Goal: Information Seeking & Learning: Learn about a topic

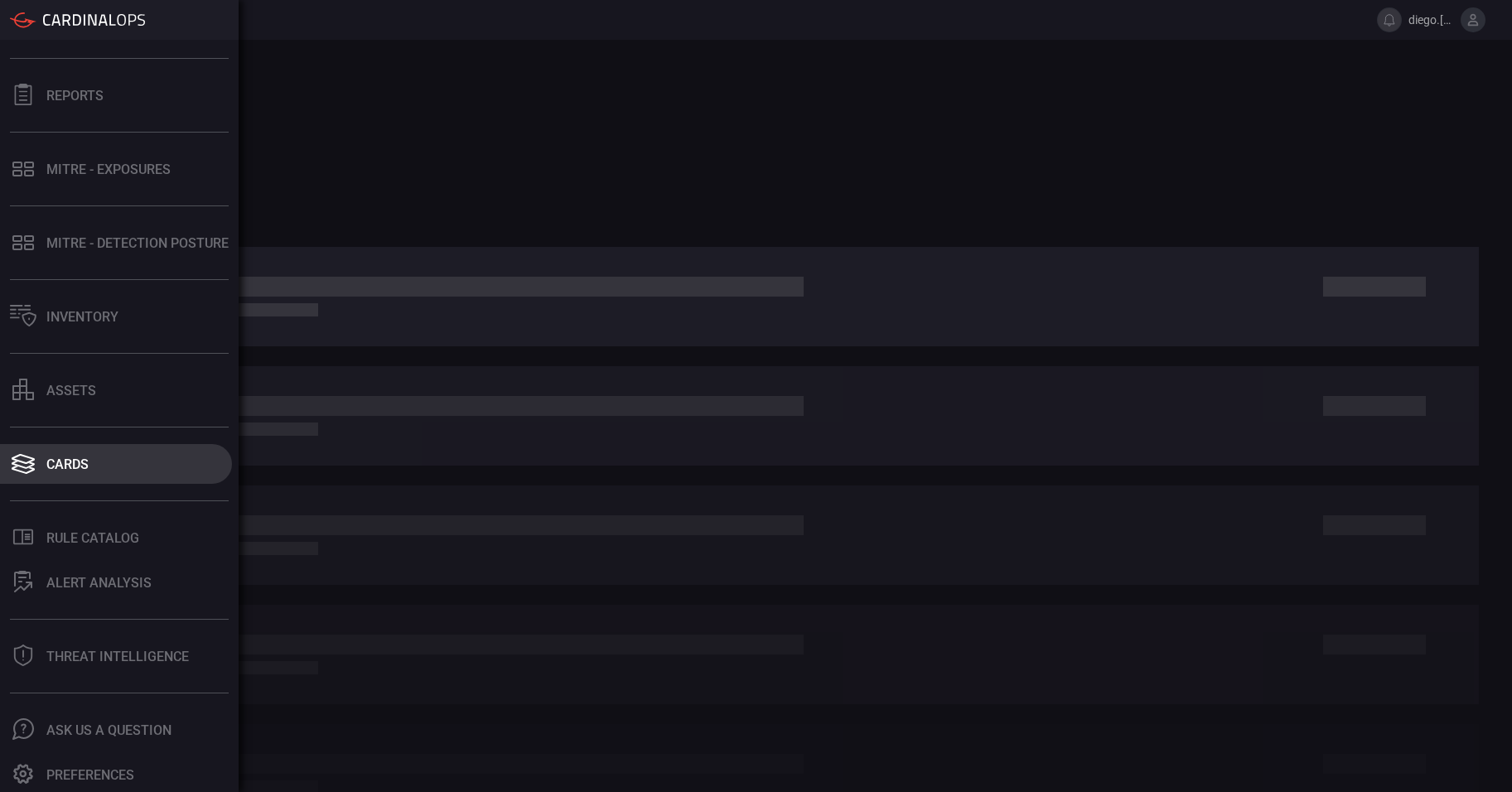
scroll to position [160, 0]
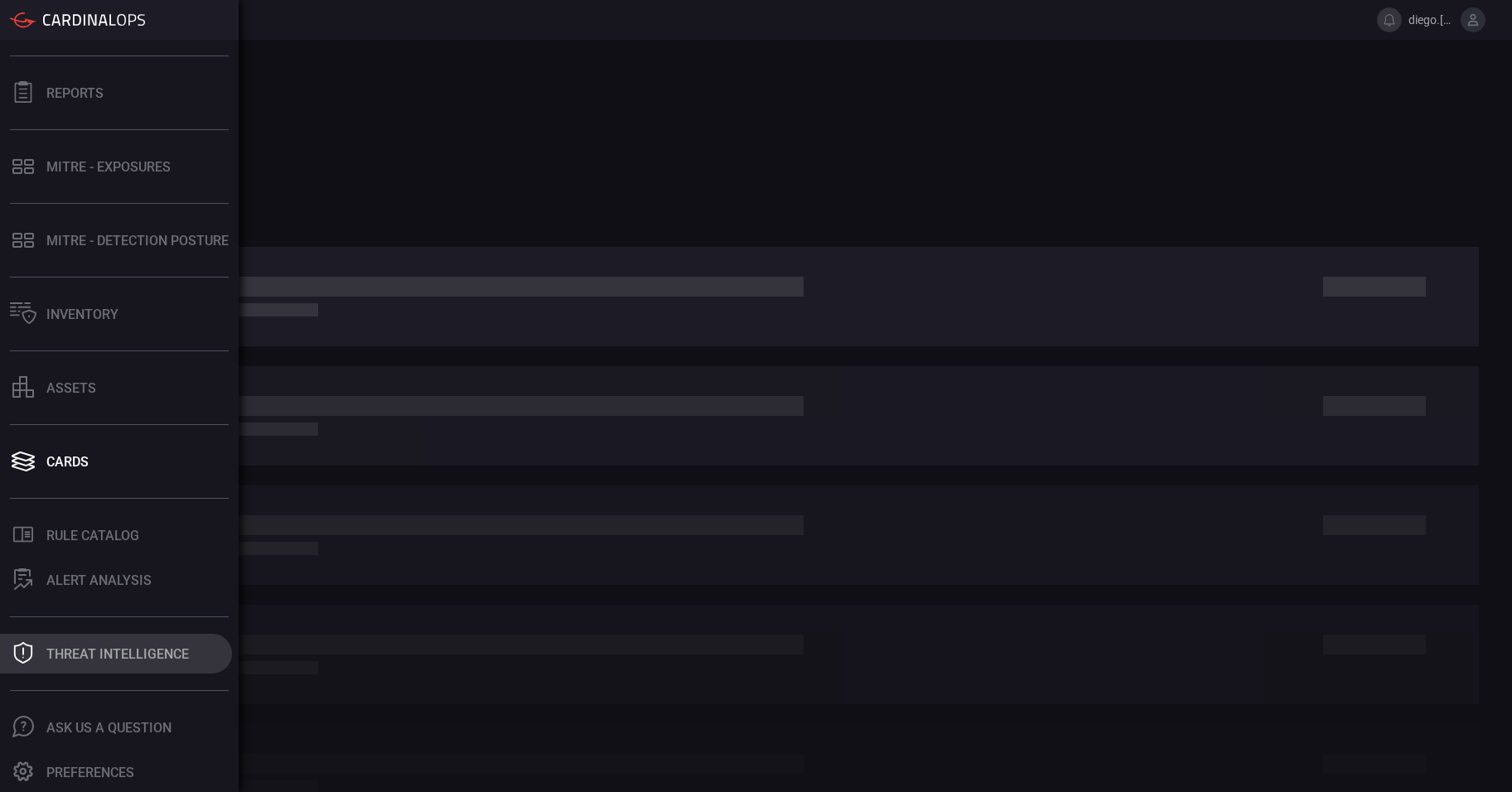
click at [172, 648] on div "Threat Intelligence" at bounding box center [117, 653] width 143 height 15
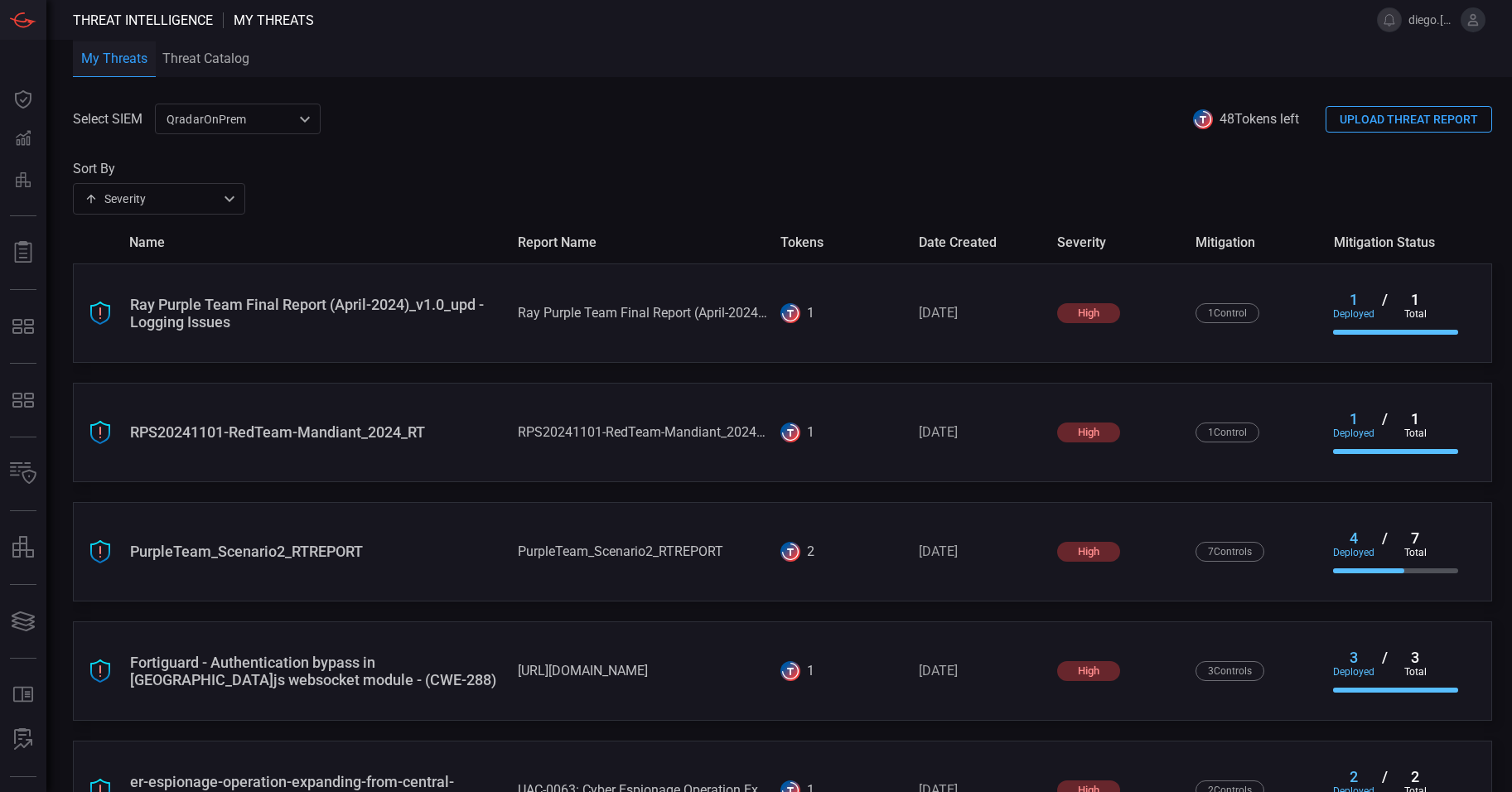
click at [240, 118] on div "QradarOnPrem 5aadb41e-e732-4a7a-884f-5c29e918b1b8 ​" at bounding box center [237, 119] width 165 height 31
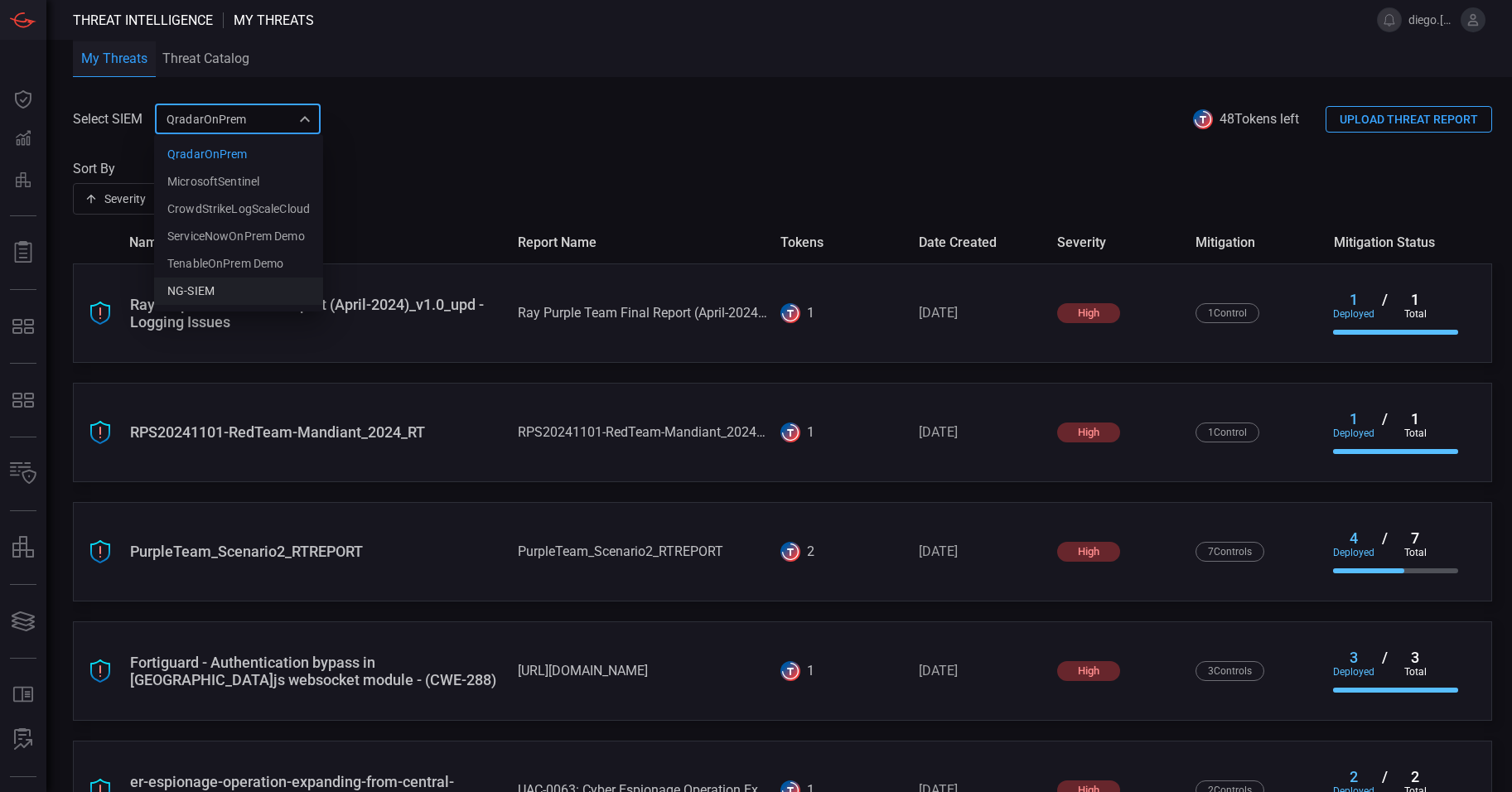
click at [231, 289] on li "NG-SIEM" at bounding box center [238, 291] width 169 height 27
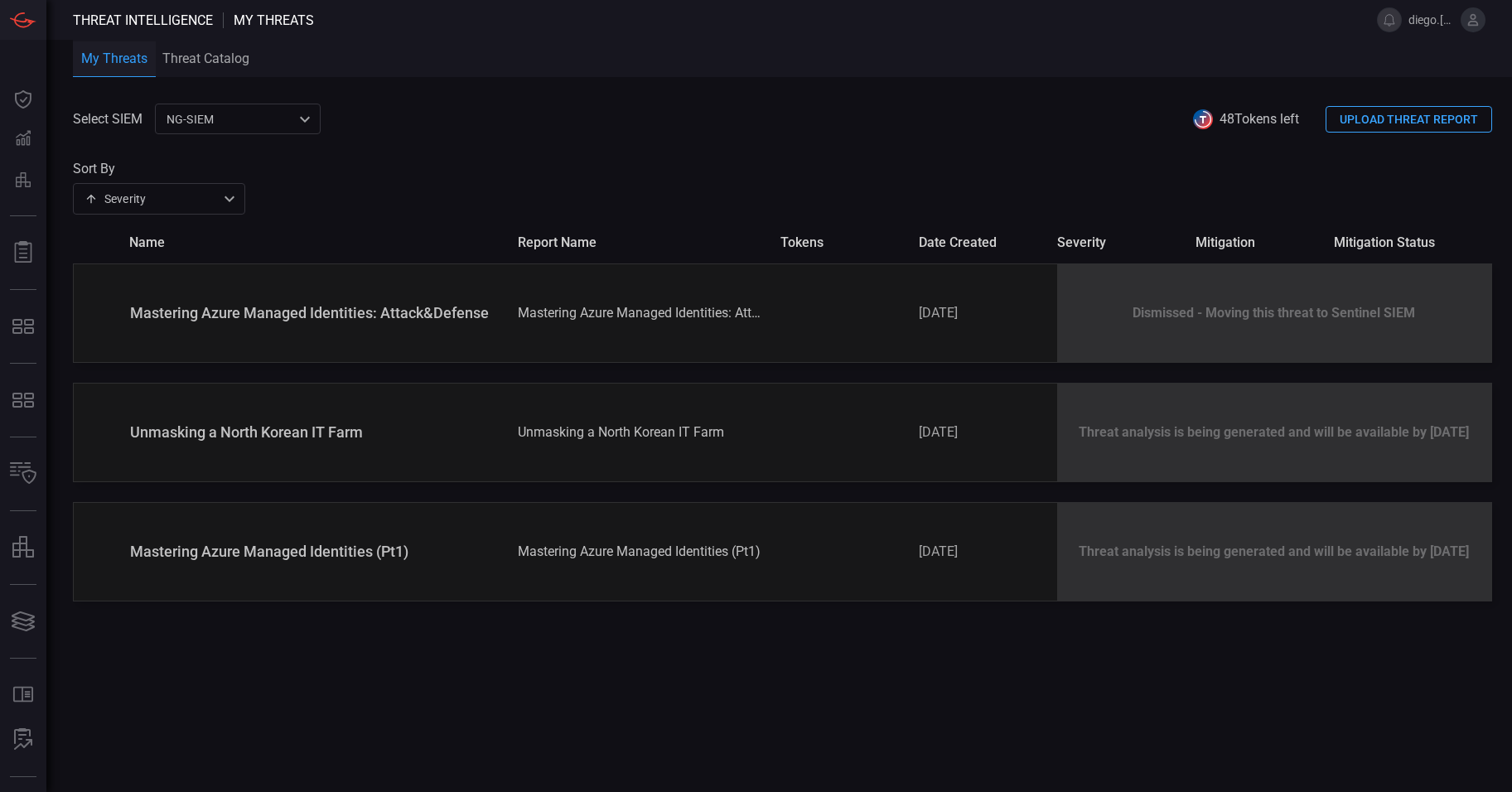
click at [1039, 690] on div "Select SIEM NG-SIEM 5cf3354c-b0c8-4d47-b0cb-fd1e7ce3c487 ​ 48 Tokens left UPLOA…" at bounding box center [792, 448] width 1439 height 688
click at [236, 127] on div "NG-SIEM 5cf3354c-b0c8-4d47-b0cb-fd1e7ce3c487 ​" at bounding box center [237, 119] width 165 height 31
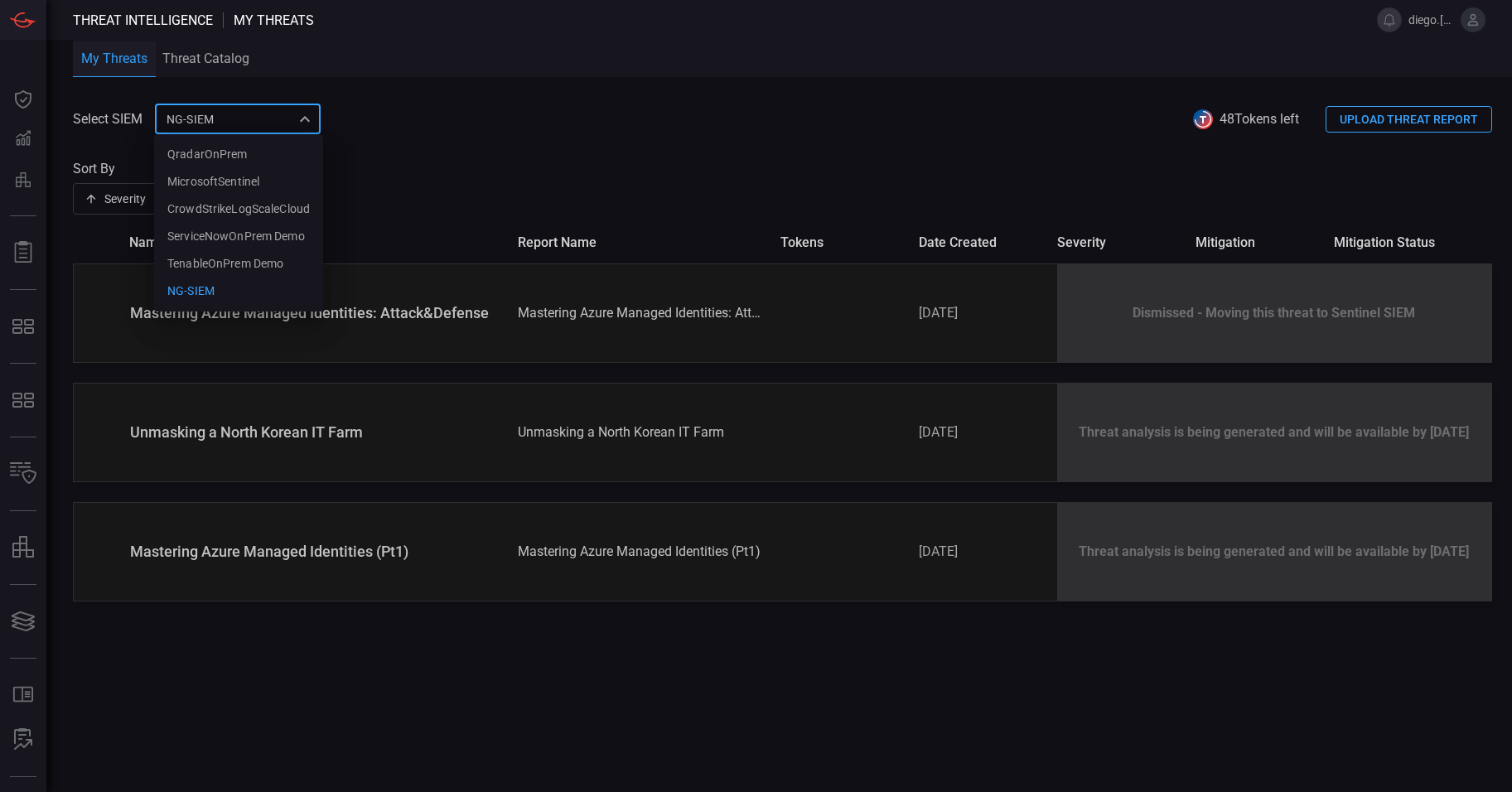
click at [526, 159] on div at bounding box center [756, 396] width 1512 height 792
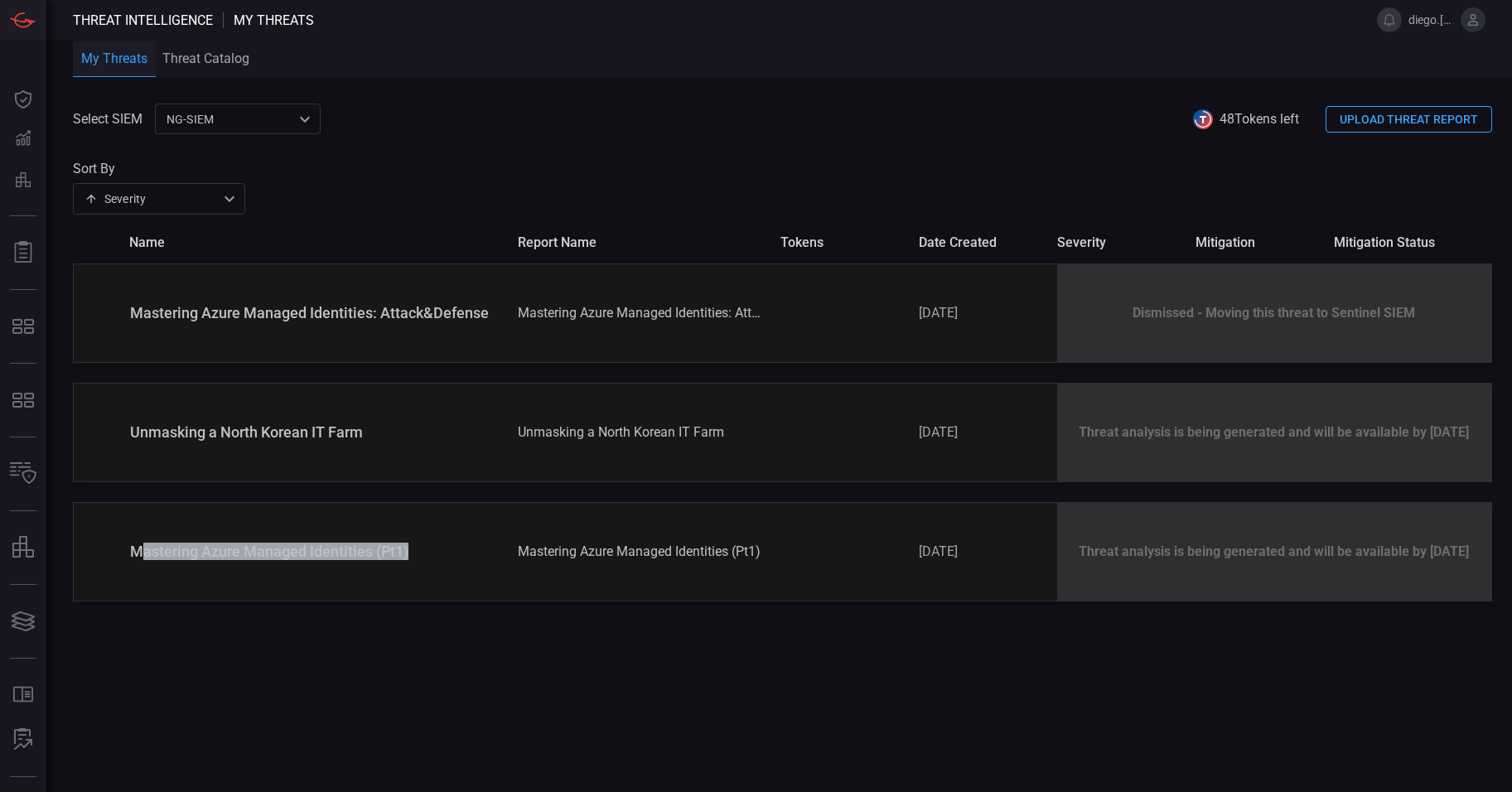
drag, startPoint x: 426, startPoint y: 549, endPoint x: 140, endPoint y: 549, distance: 286.0
click at [140, 549] on div "Mastering Azure Managed Identities (Pt1)" at bounding box center [317, 551] width 374 height 17
drag, startPoint x: 140, startPoint y: 549, endPoint x: 537, endPoint y: 667, distance: 414.2
click at [541, 669] on div "Select SIEM NG-SIEM 5cf3354c-b0c8-4d47-b0cb-fd1e7ce3c487 ​ 48 Tokens left UPLOA…" at bounding box center [792, 448] width 1439 height 688
click at [264, 127] on div "NG-SIEM 5cf3354c-b0c8-4d47-b0cb-fd1e7ce3c487 ​" at bounding box center [237, 119] width 165 height 31
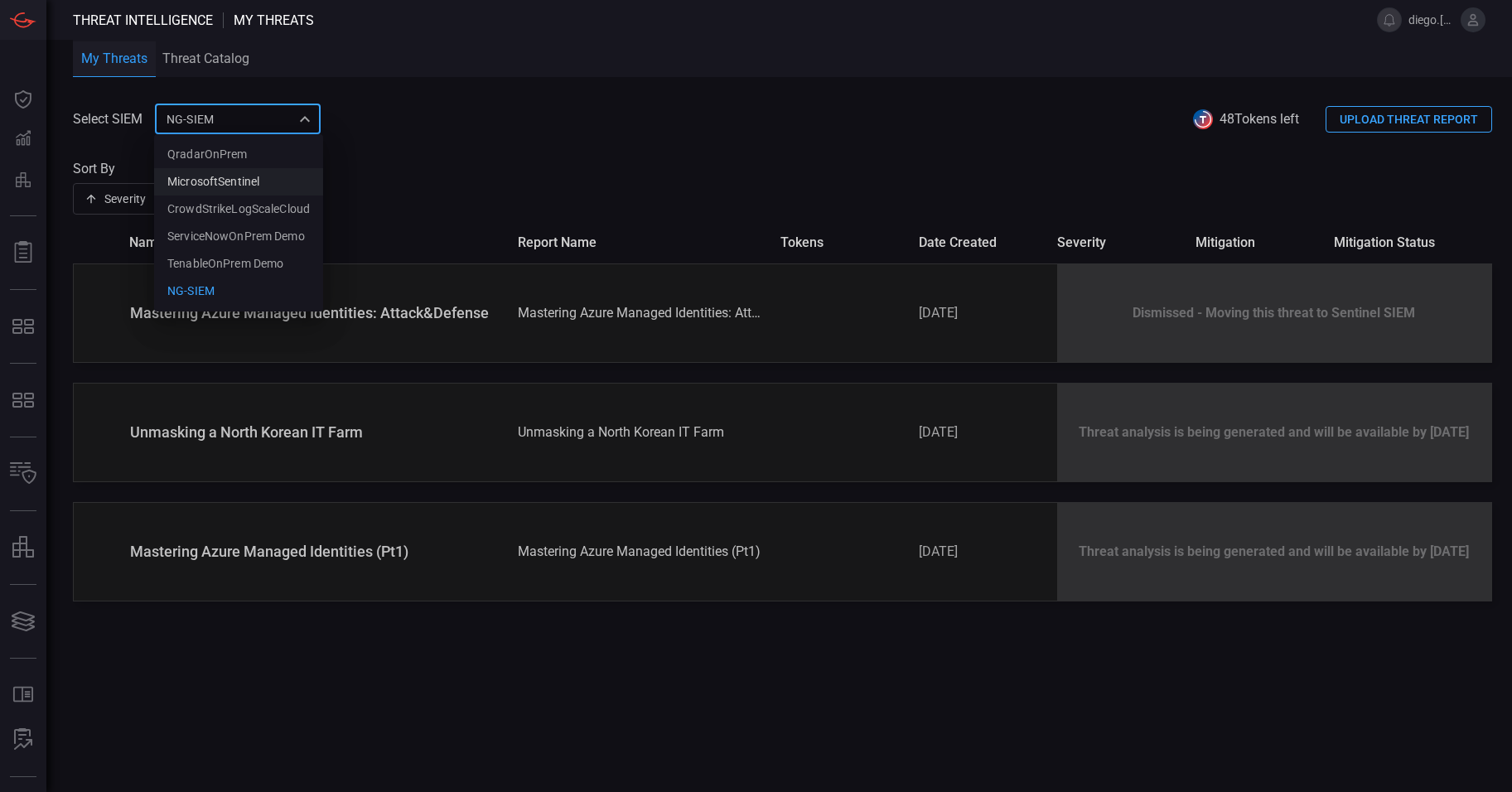
click at [239, 182] on div "MicrosoftSentinel" at bounding box center [213, 182] width 92 height 17
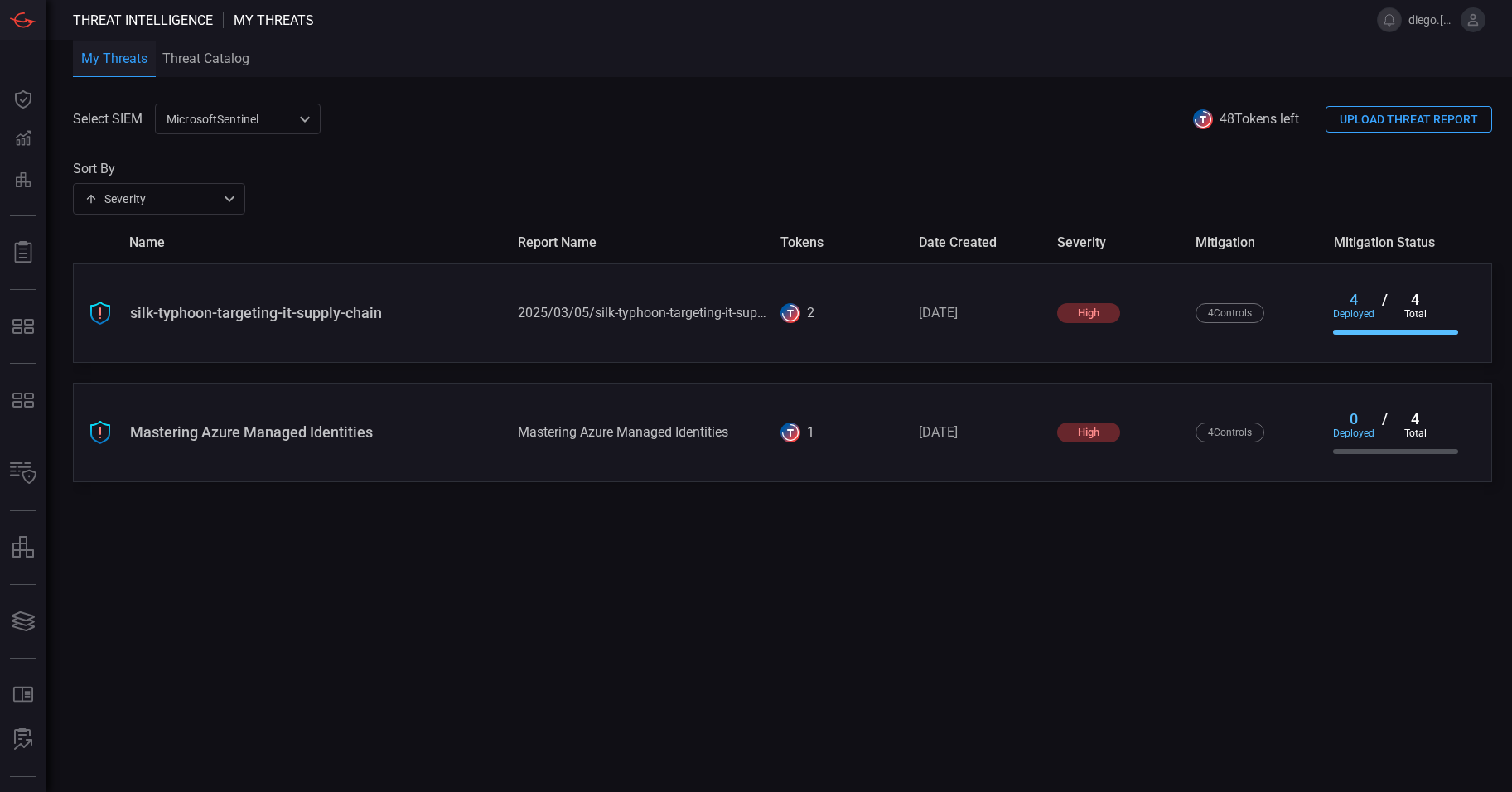
click at [266, 121] on div "MicrosoftSentinel 9c728290-6dac-49ed-91f1-335958a1bd21 ​" at bounding box center [237, 119] width 165 height 31
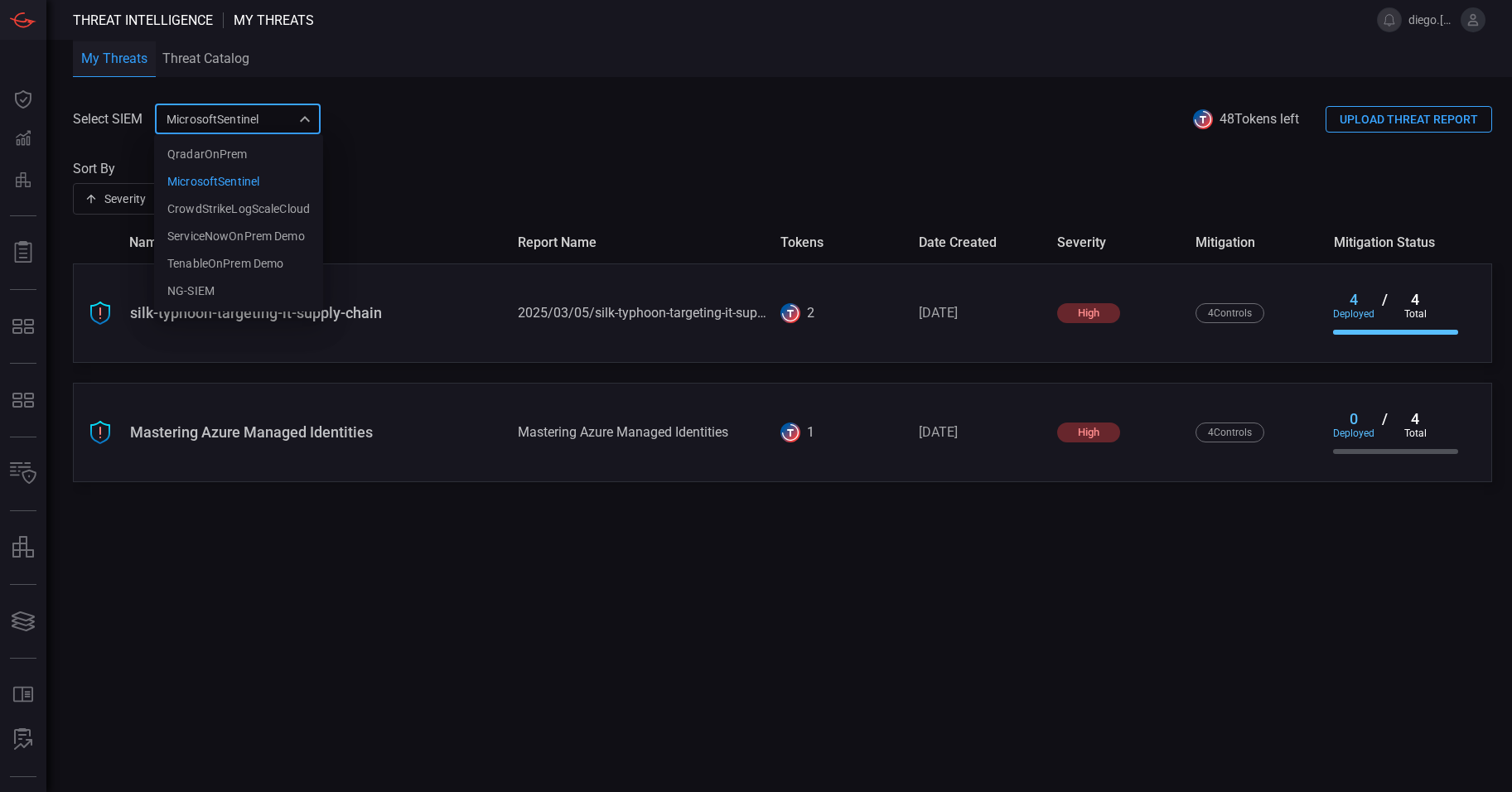
click at [642, 517] on div at bounding box center [756, 396] width 1512 height 792
click at [293, 126] on div "MicrosoftSentinel 9c728290-6dac-49ed-91f1-335958a1bd21 QradarOnPrem MicrosoftSe…" at bounding box center [237, 119] width 165 height 31
click at [577, 153] on div at bounding box center [756, 396] width 1512 height 792
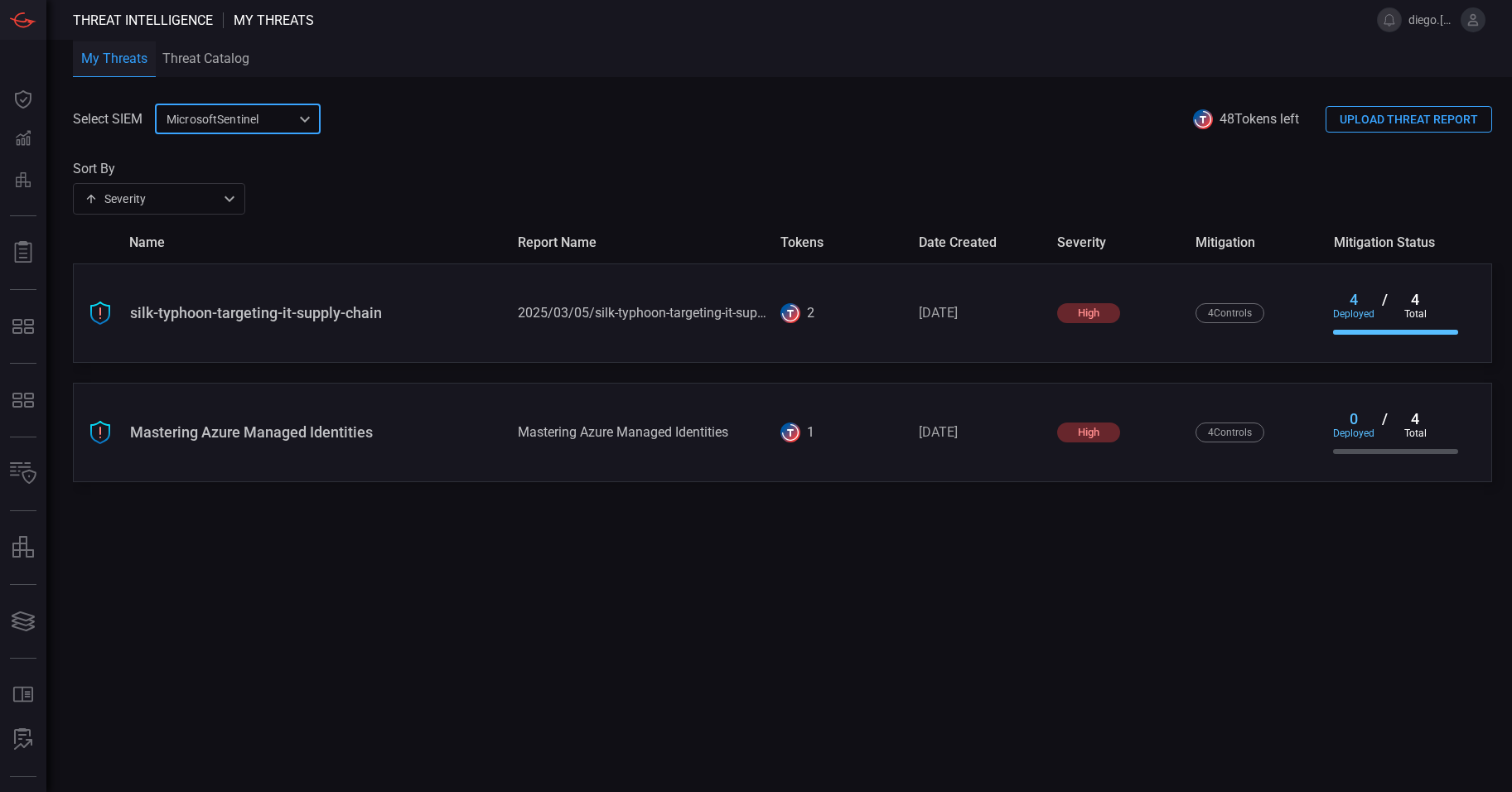
click at [557, 146] on span at bounding box center [782, 147] width 1419 height 26
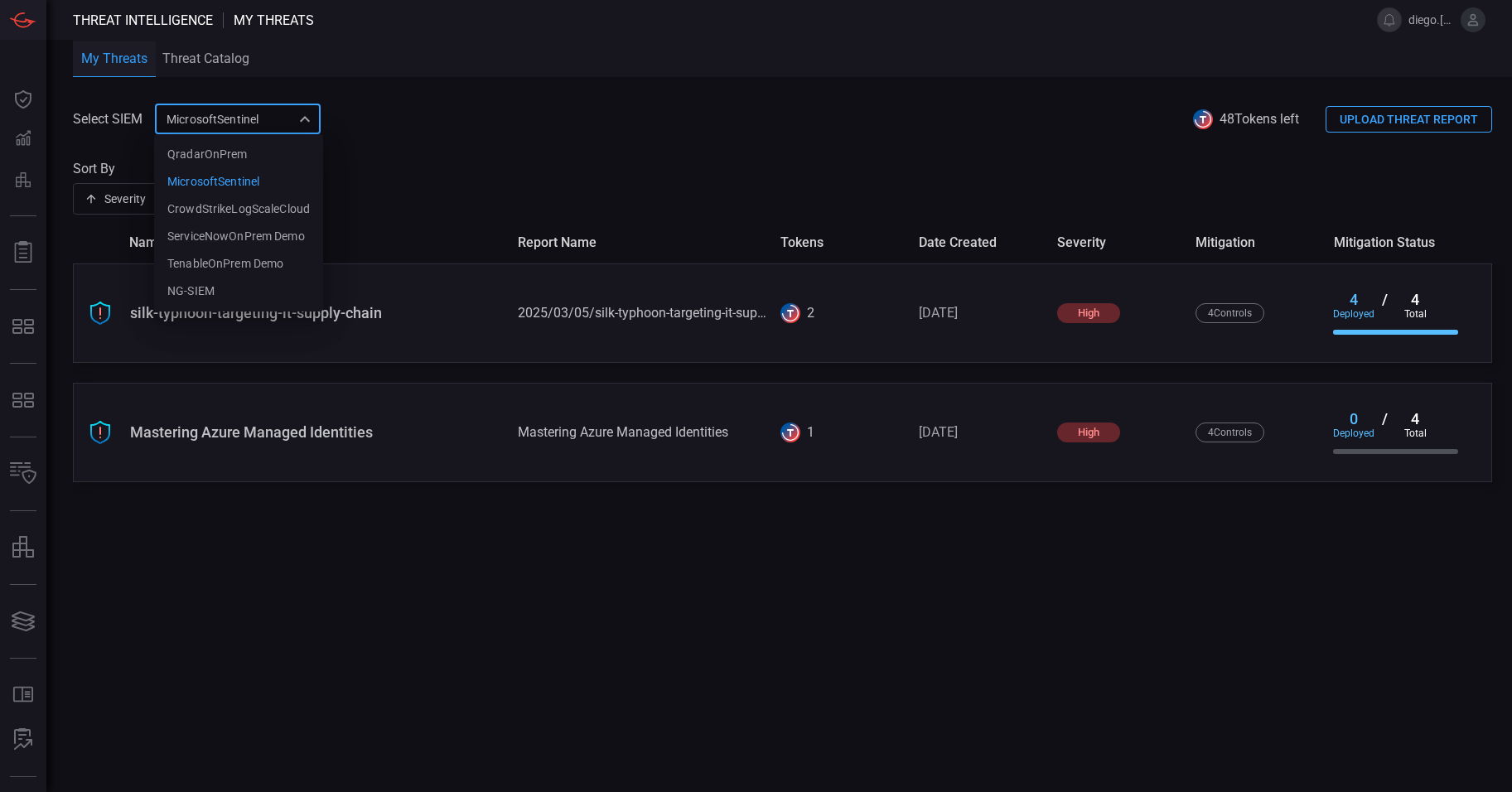
click at [247, 117] on div "MicrosoftSentinel 9c728290-6dac-49ed-91f1-335958a1bd21 QradarOnPrem MicrosoftSe…" at bounding box center [237, 119] width 165 height 31
click at [263, 284] on li "NG-SIEM" at bounding box center [238, 291] width 169 height 27
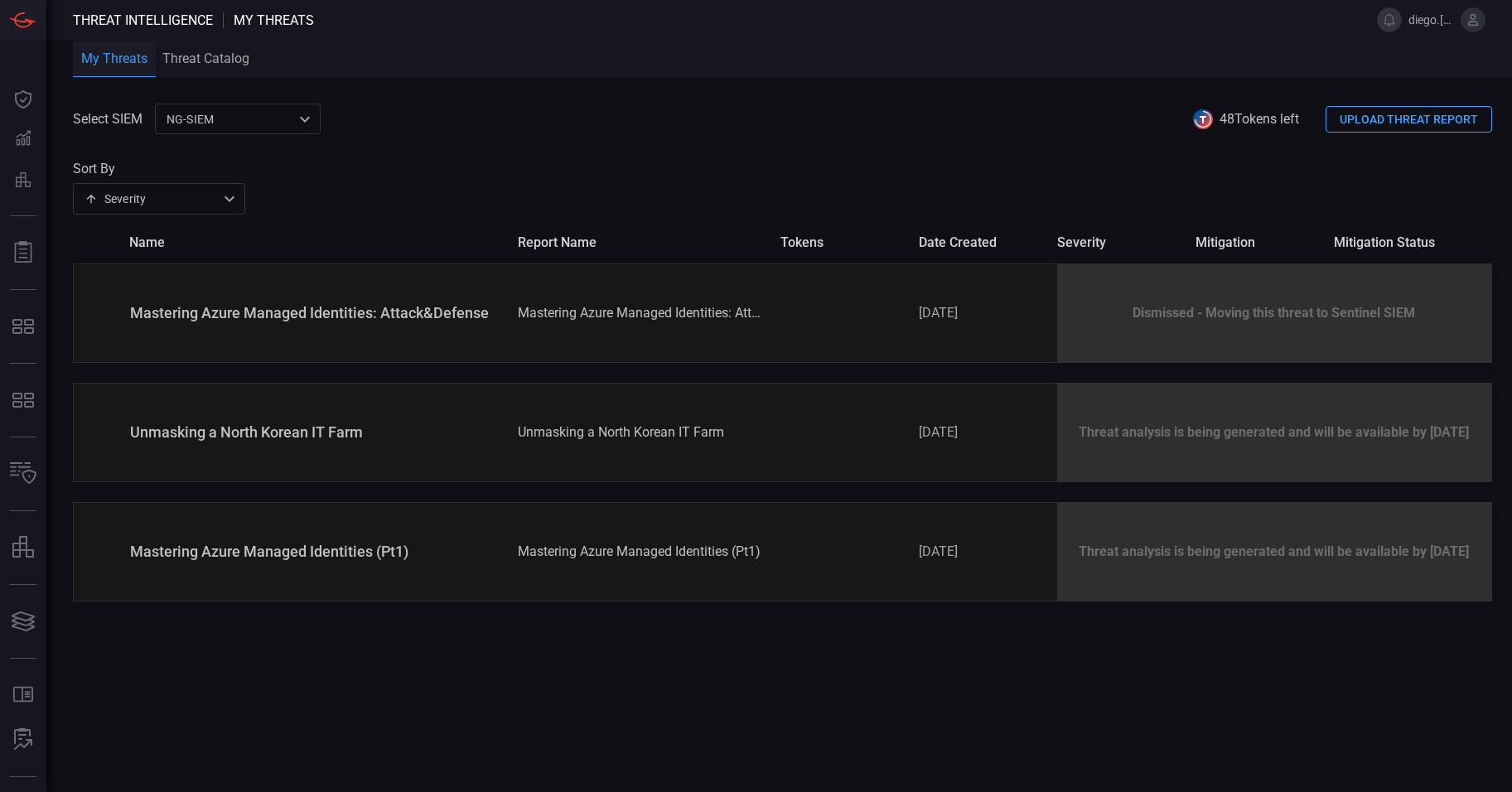
click at [253, 116] on div "NG-SIEM 5cf3354c-b0c8-4d47-b0cb-fd1e7ce3c487 ​" at bounding box center [237, 119] width 165 height 31
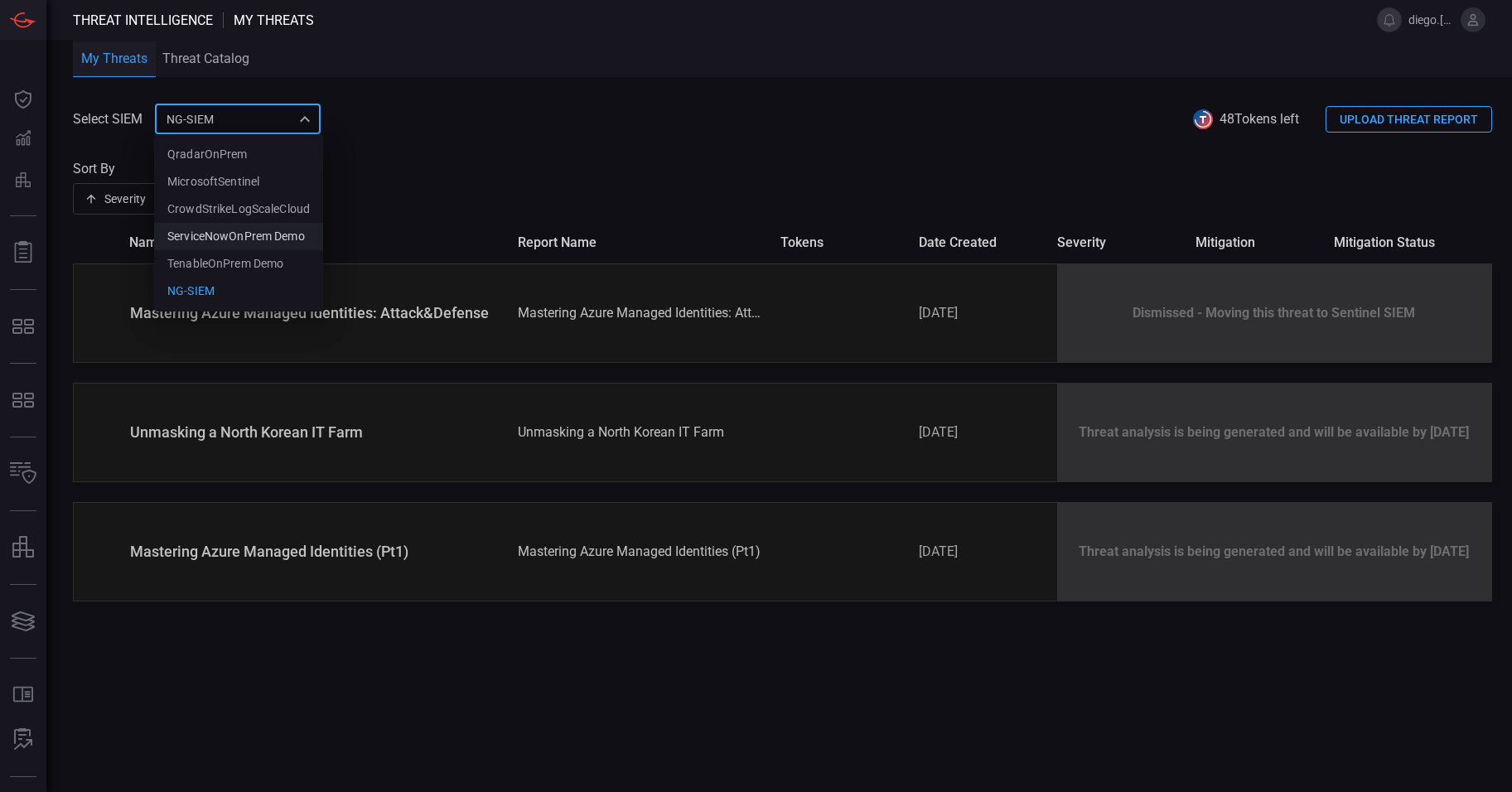
click at [252, 237] on div "ServiceNowOnPrem Demo" at bounding box center [236, 236] width 137 height 17
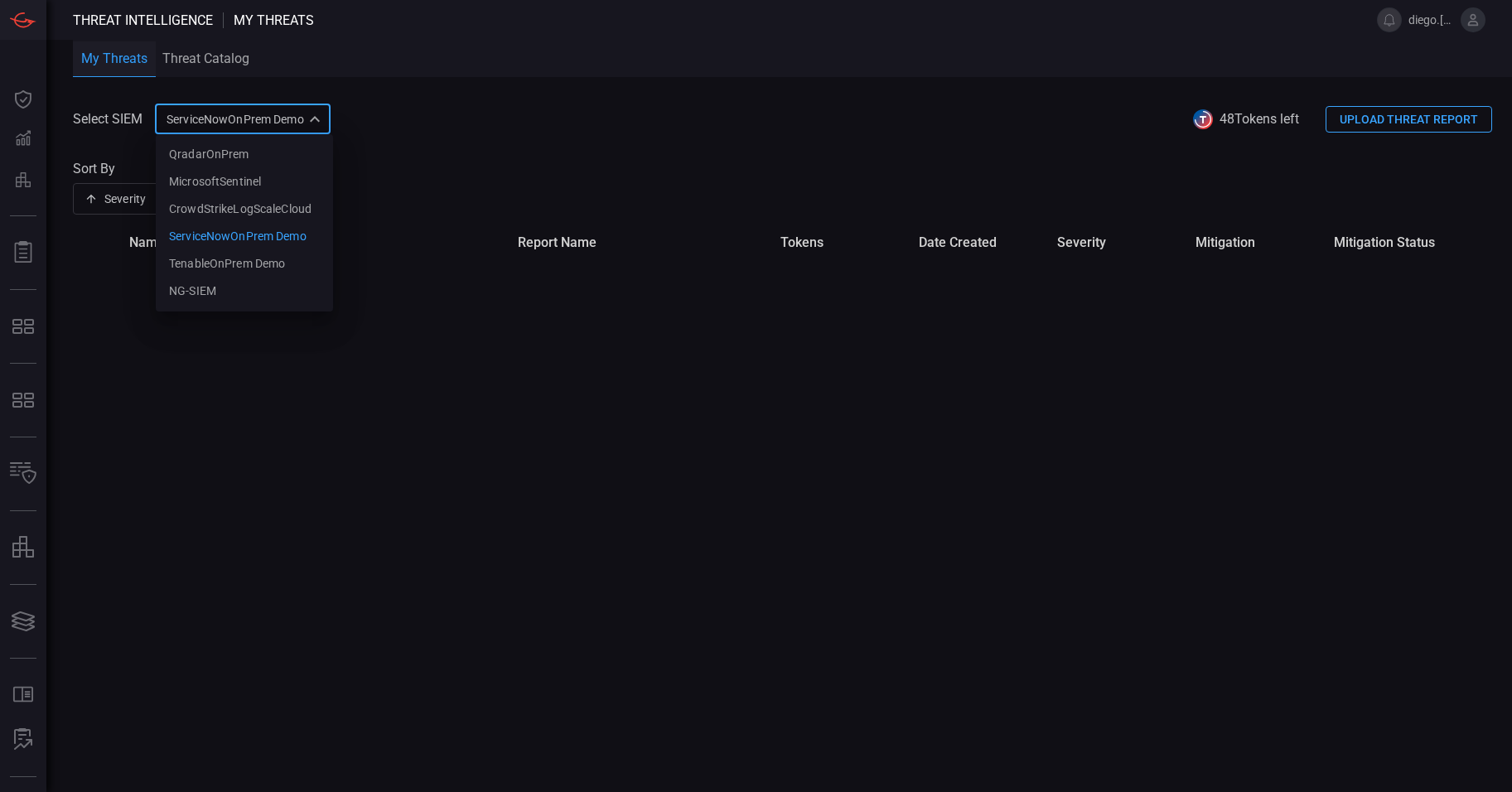
click at [285, 114] on div "ServiceNowOnPrem Demo 65ff82f7-afd6-402d-af90-2d63154004d3 QradarOnPrem Microso…" at bounding box center [242, 119] width 175 height 31
click at [243, 210] on div "CrowdStrikeLogScaleCloud" at bounding box center [240, 209] width 143 height 17
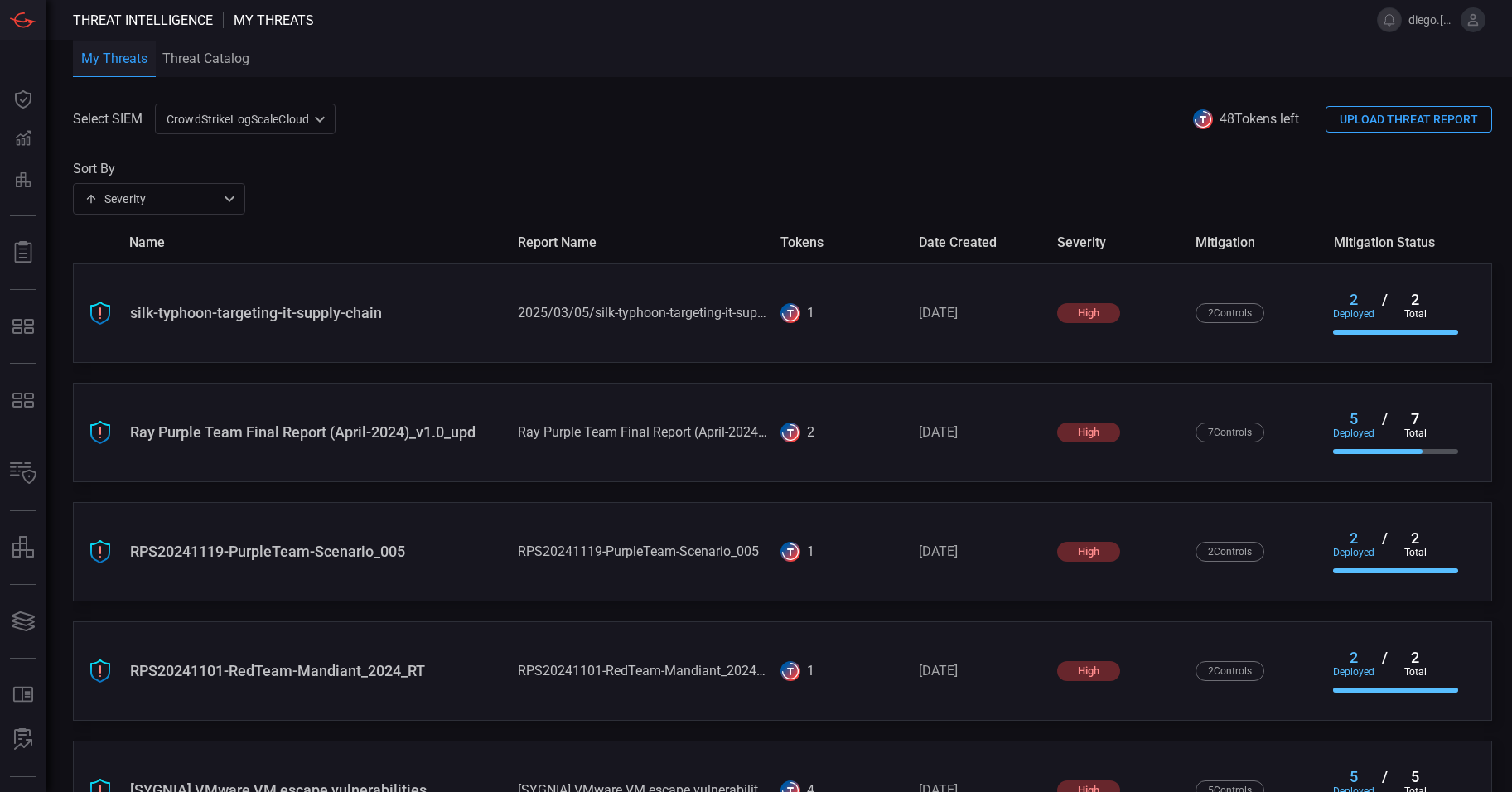
click at [216, 199] on div "Severity severity ​" at bounding box center [159, 199] width 173 height 31
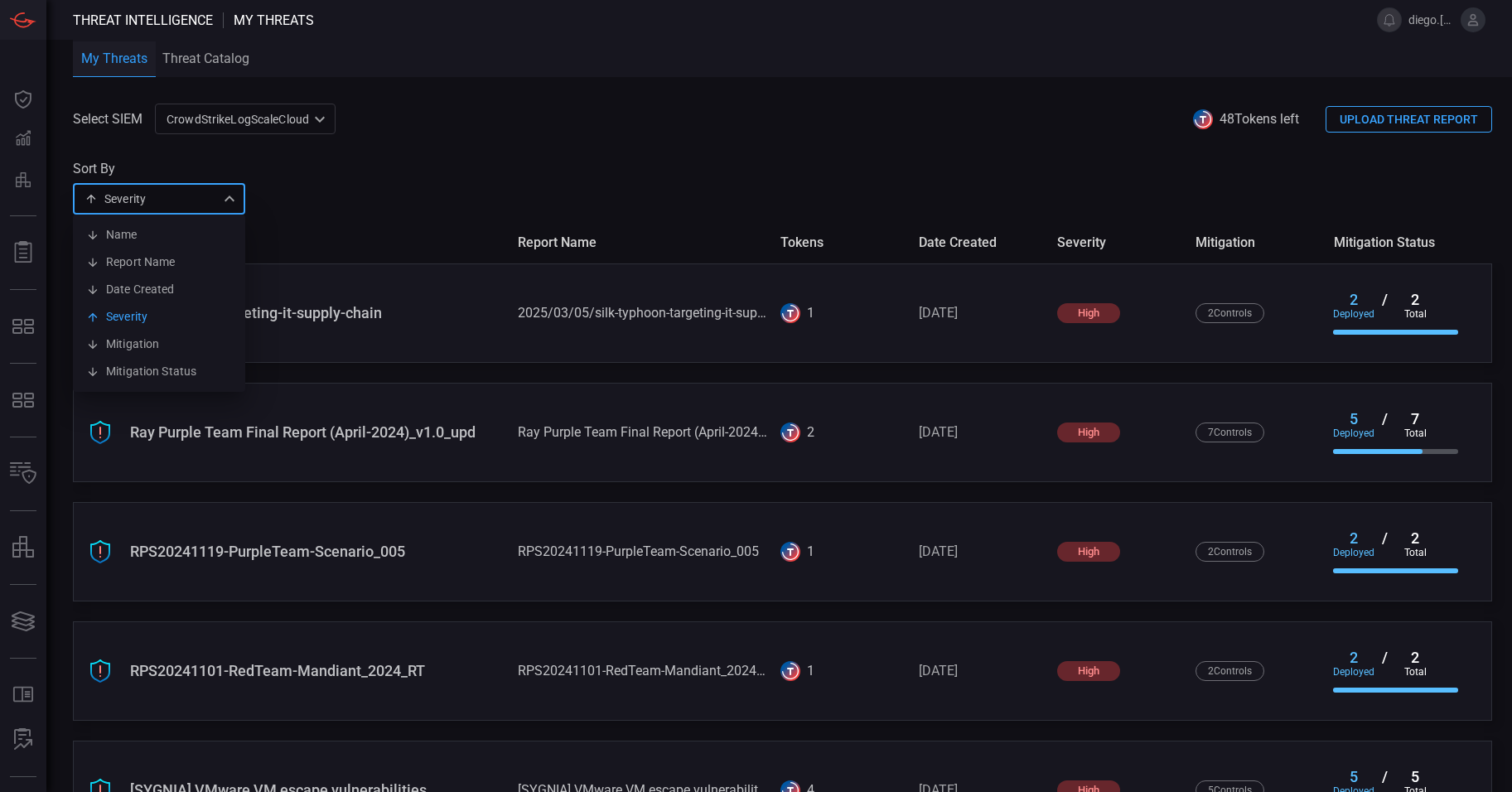
click at [376, 184] on div at bounding box center [756, 396] width 1512 height 792
click at [307, 118] on div "CrowdStrikeLogScaleCloud 10c2aba2-7494-4d35-a7d9-4052cafdd2e5 ​" at bounding box center [245, 119] width 181 height 31
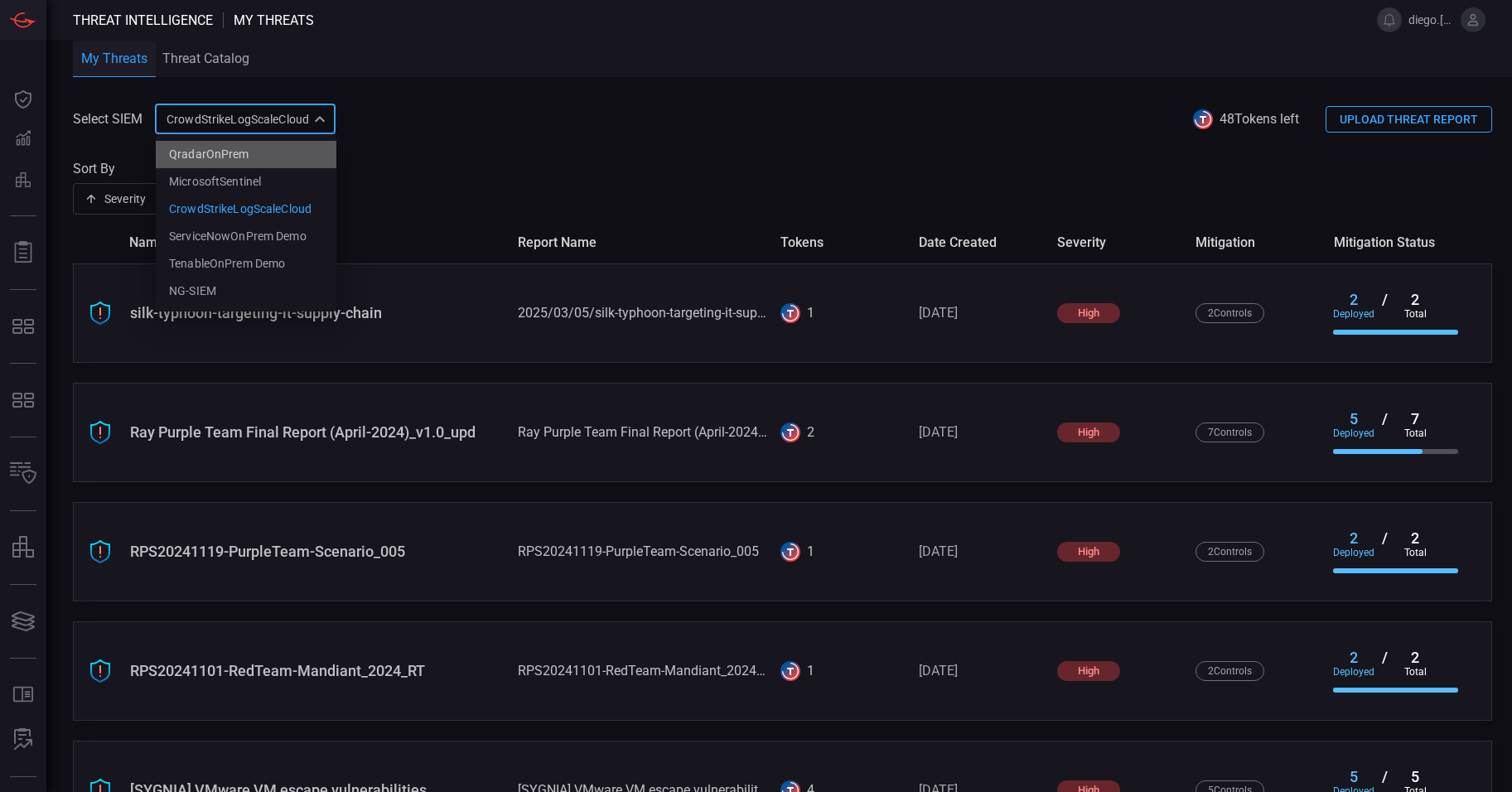
click at [248, 154] on li "QradarOnPrem" at bounding box center [246, 154] width 181 height 27
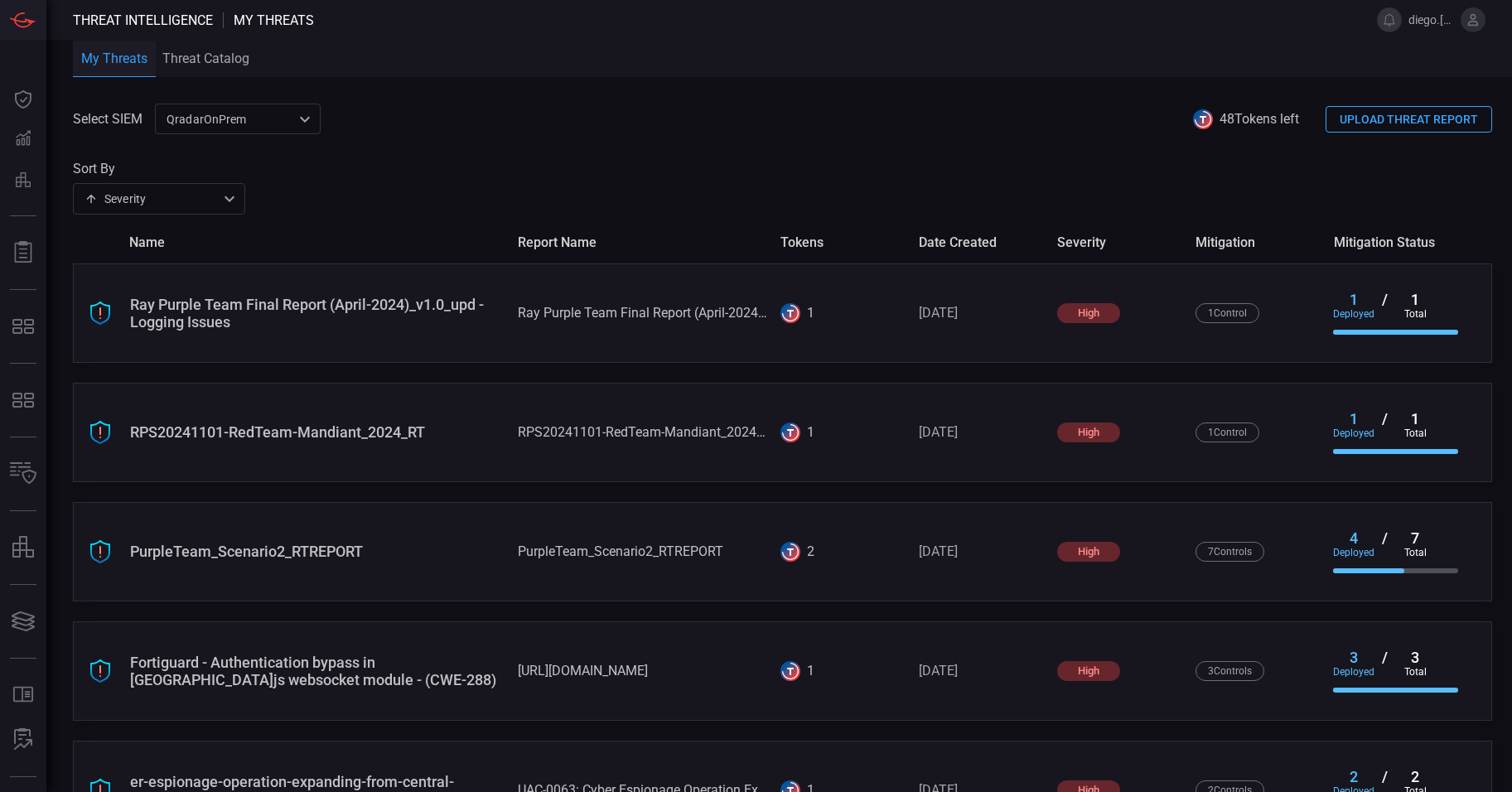
click at [287, 128] on div "QradarOnPrem 5aadb41e-e732-4a7a-884f-5c29e918b1b8 ​" at bounding box center [237, 119] width 165 height 31
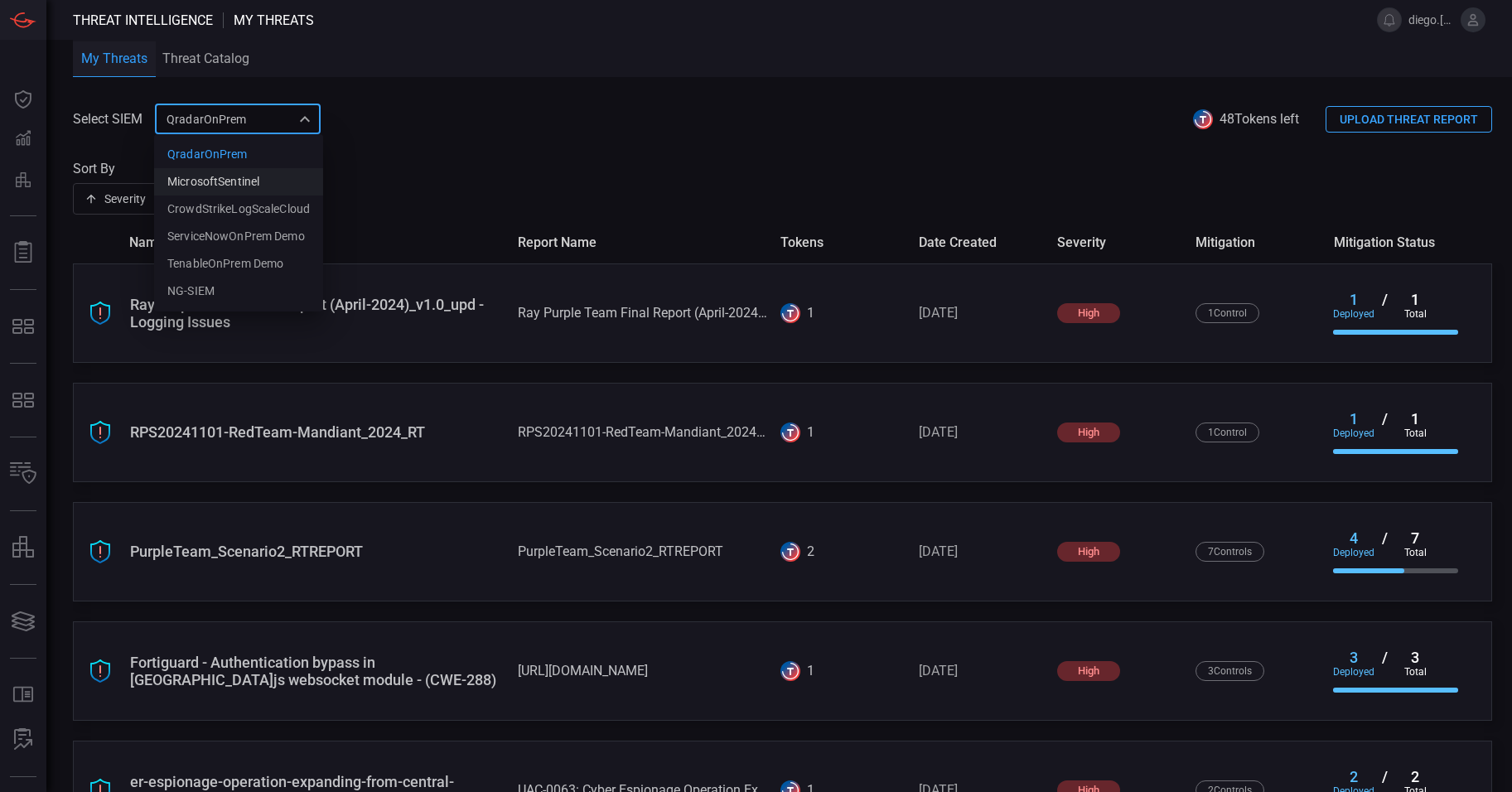
click at [259, 180] on div "MicrosoftSentinel" at bounding box center [213, 182] width 92 height 17
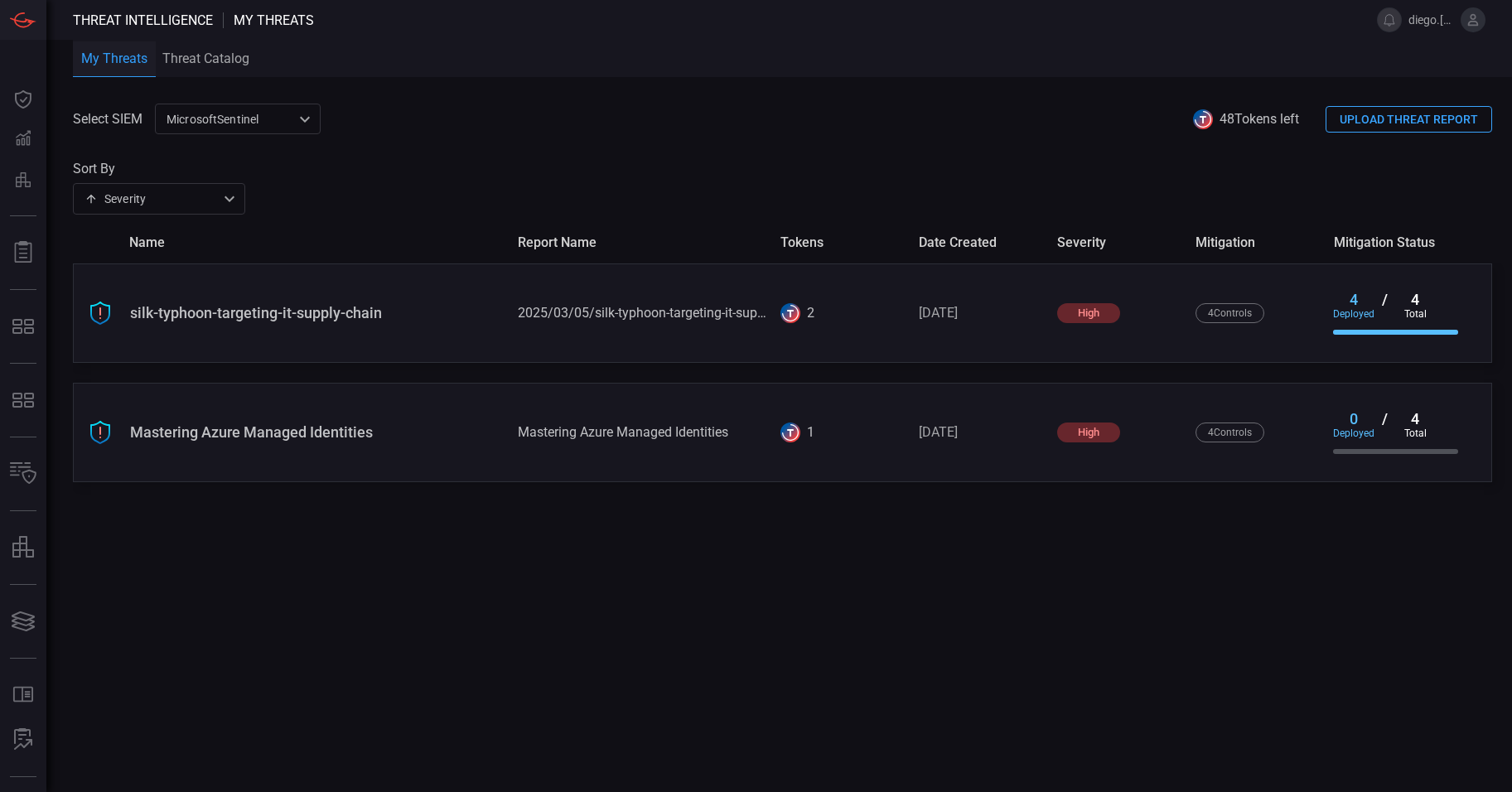
click at [294, 118] on div "MicrosoftSentinel 9c728290-6dac-49ed-91f1-335958a1bd21 ​" at bounding box center [237, 119] width 165 height 31
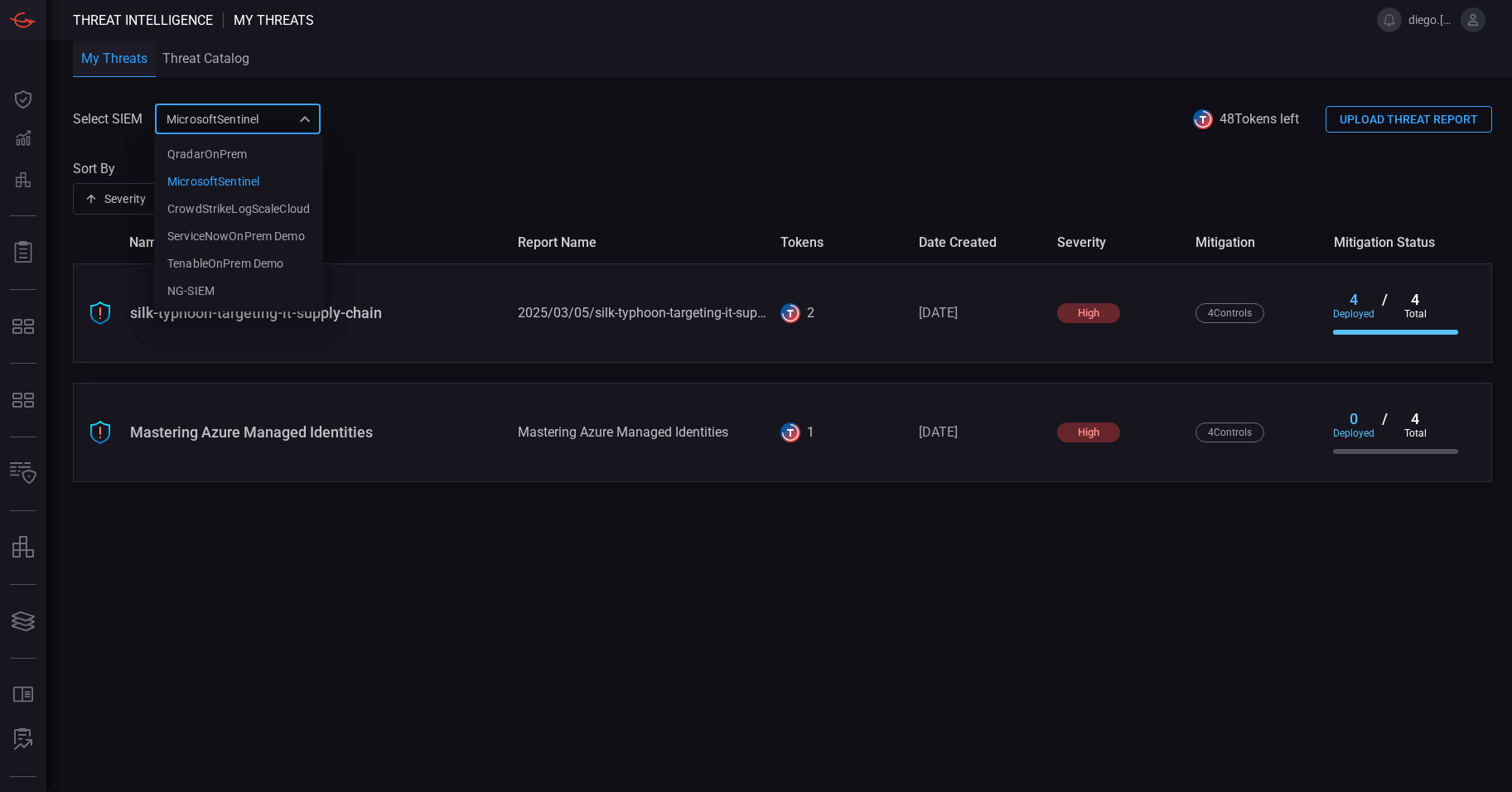
click at [294, 118] on div at bounding box center [756, 396] width 1512 height 792
click at [313, 123] on div "MicrosoftSentinel 9c728290-6dac-49ed-91f1-335958a1bd21 QradarOnPrem MicrosoftSe…" at bounding box center [237, 119] width 165 height 31
click at [275, 211] on div "CrowdStrikeLogScaleCloud" at bounding box center [238, 209] width 143 height 17
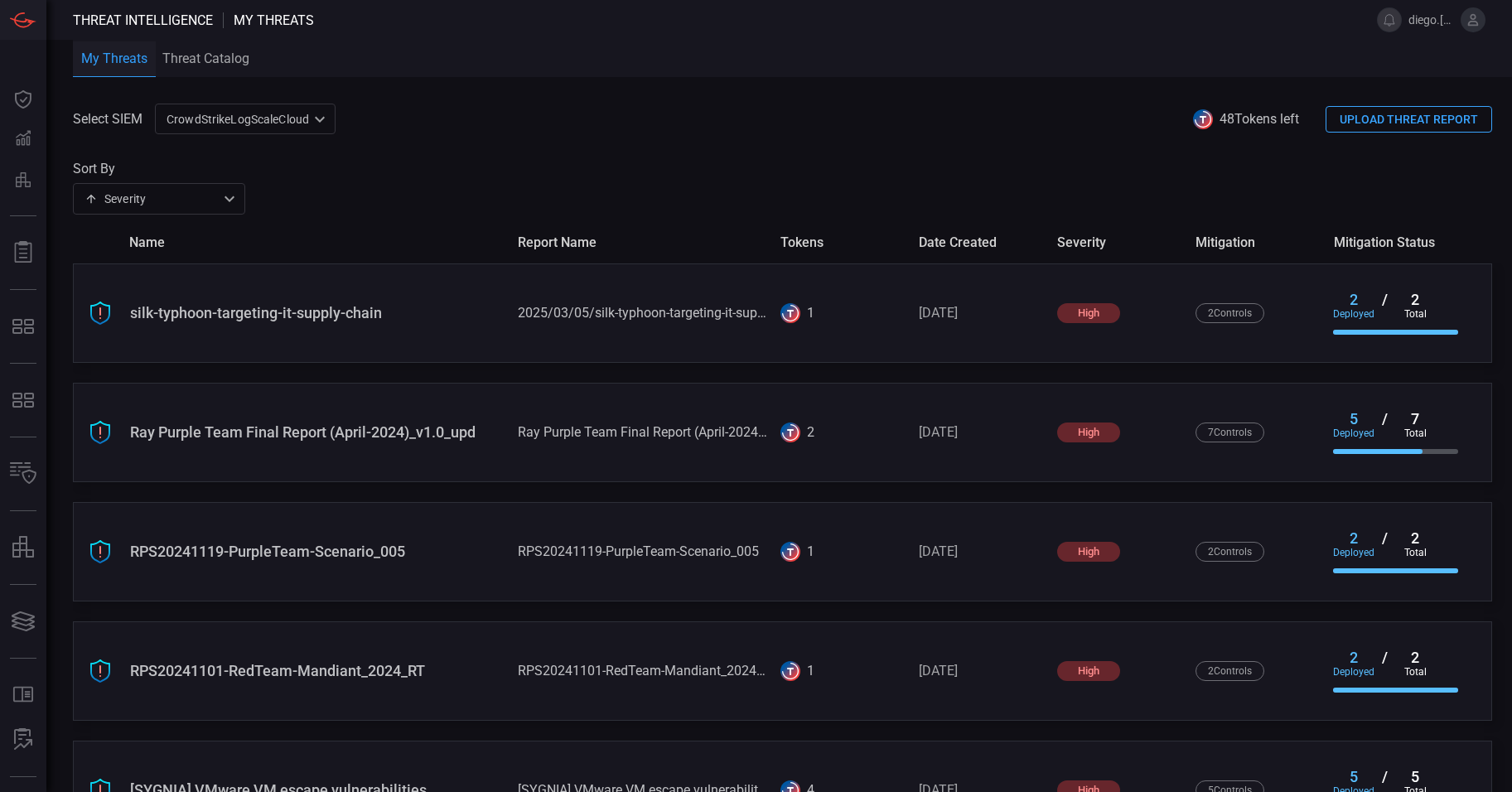
click at [309, 124] on div "CrowdStrikeLogScaleCloud 10c2aba2-7494-4d35-a7d9-4052cafdd2e5 ​" at bounding box center [245, 119] width 181 height 31
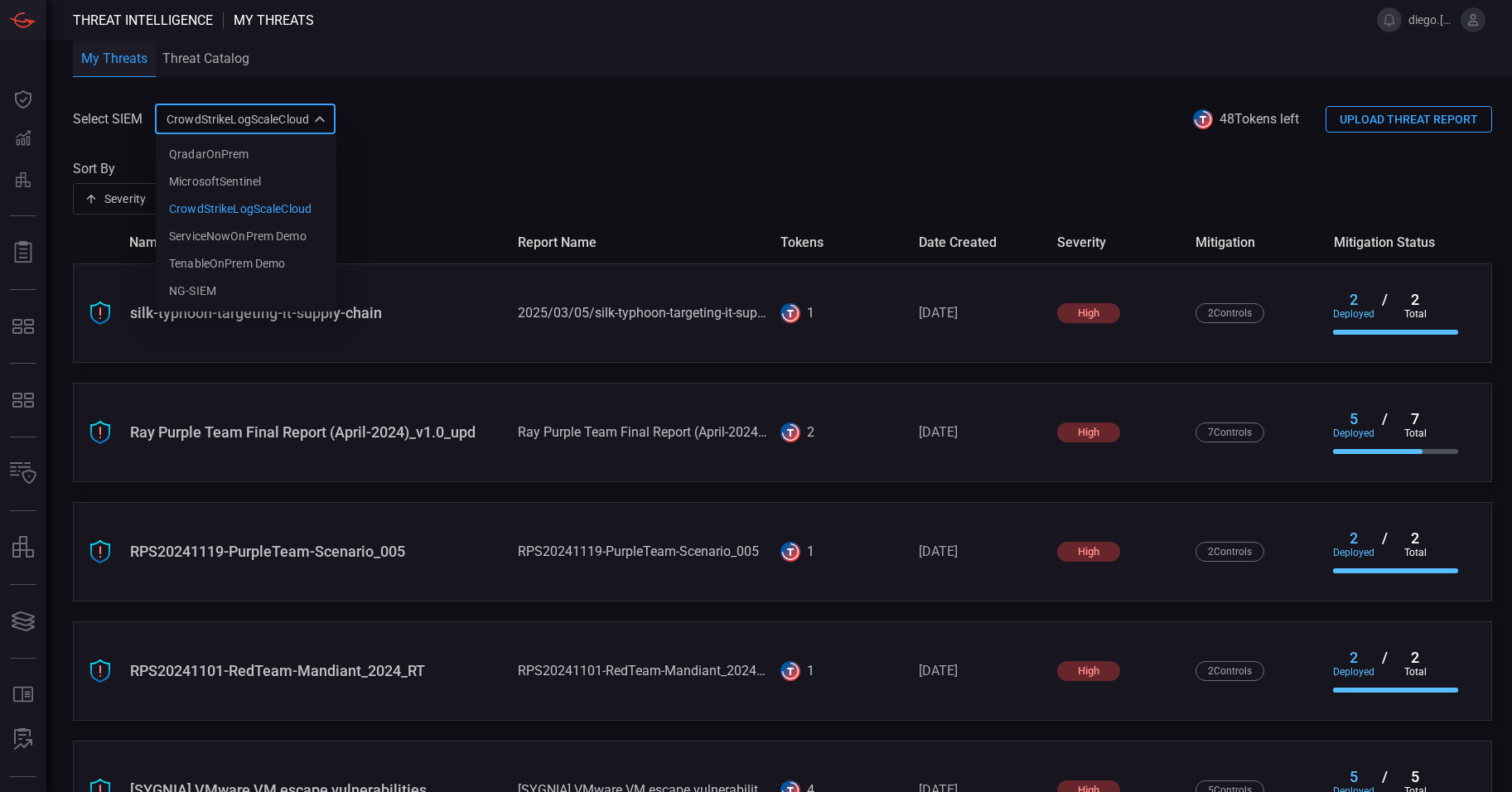
click at [929, 152] on div at bounding box center [756, 396] width 1512 height 792
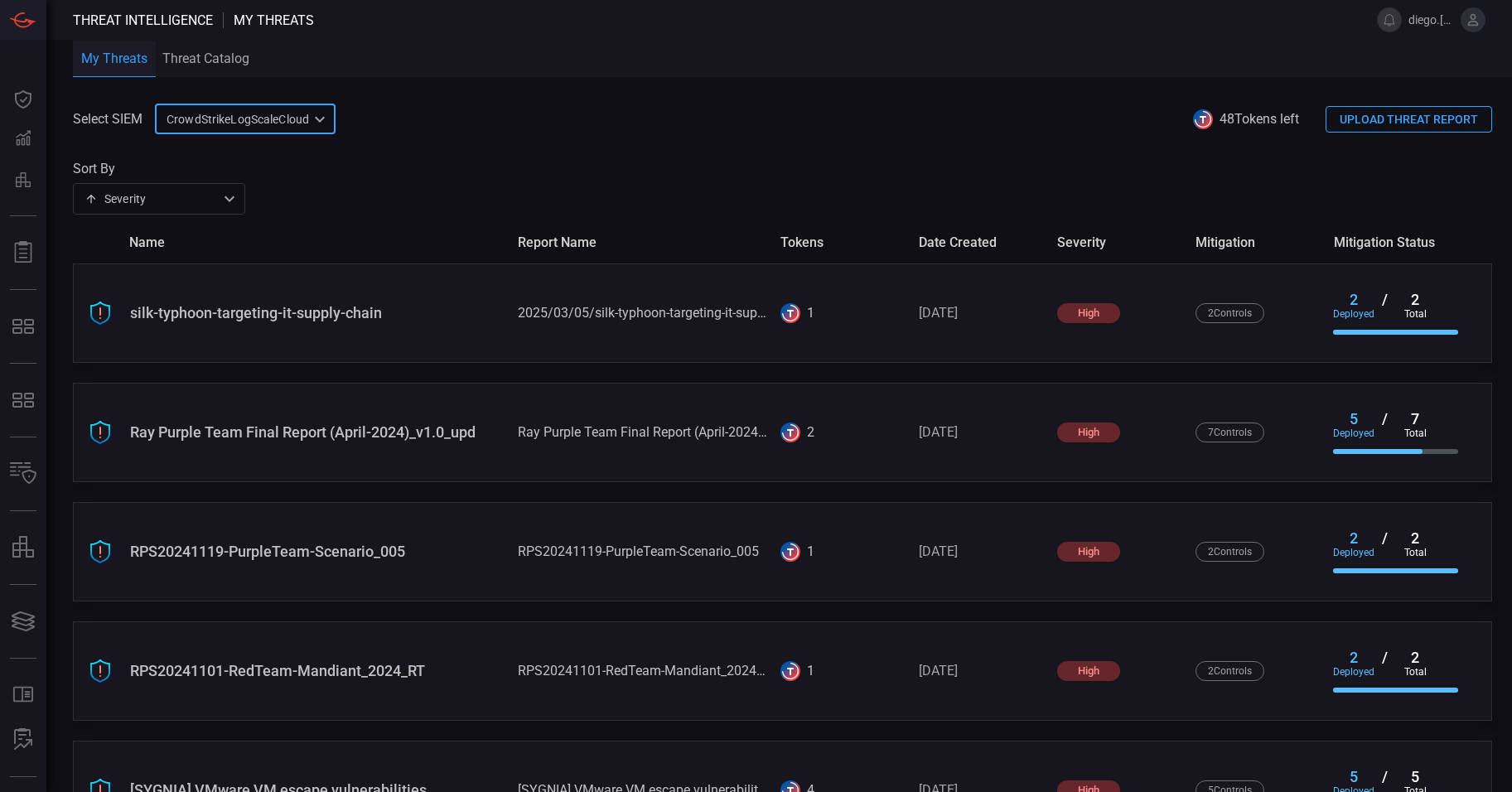
click at [307, 123] on div "CrowdStrikeLogScaleCloud 10c2aba2-7494-4d35-a7d9-4052cafdd2e5 ​" at bounding box center [245, 119] width 181 height 31
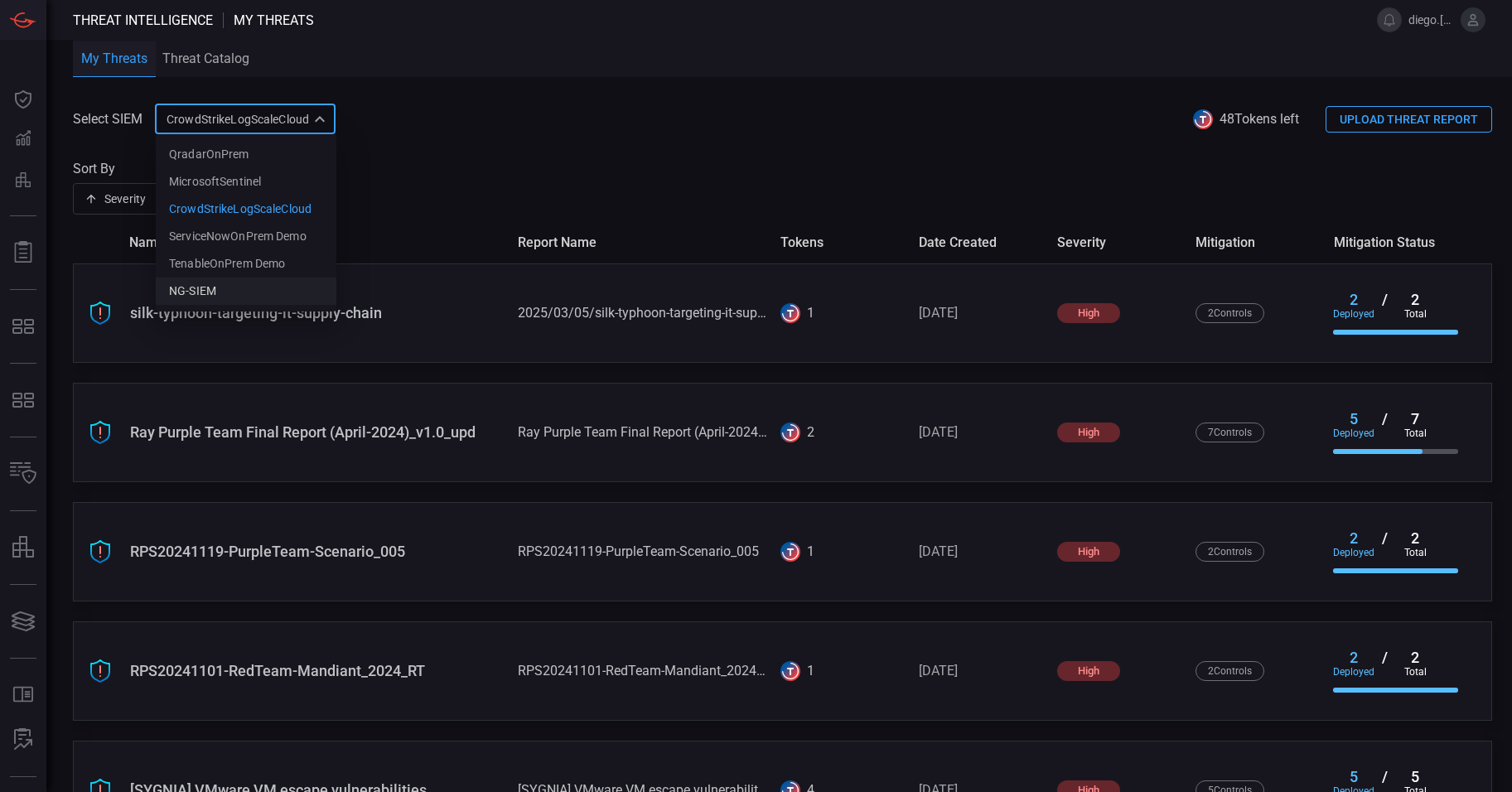
click at [229, 284] on li "NG-SIEM" at bounding box center [246, 291] width 181 height 27
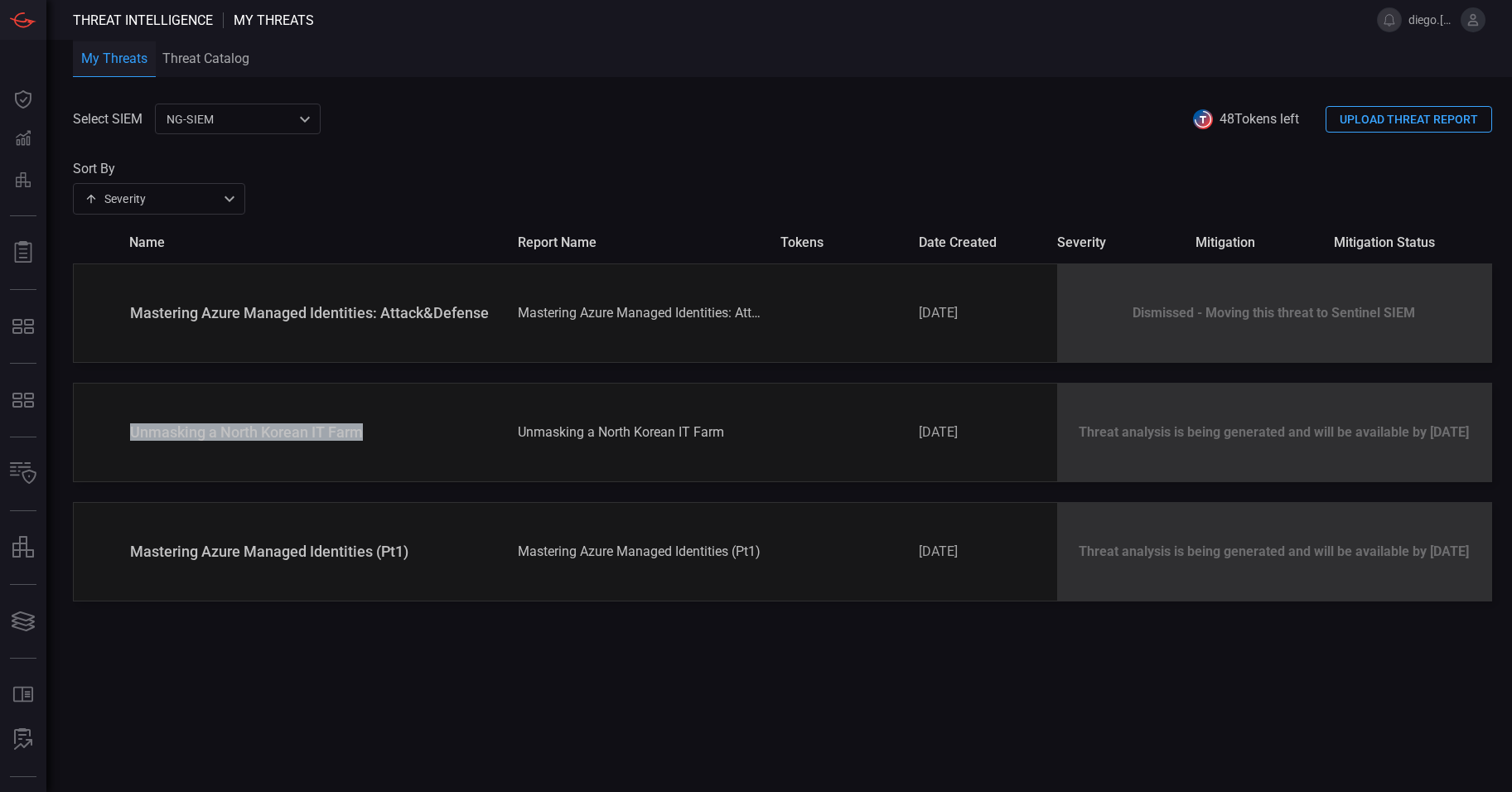
drag, startPoint x: 397, startPoint y: 425, endPoint x: 127, endPoint y: 415, distance: 270.2
click at [127, 415] on div "Unmasking a North Korean IT Farm Unmasking a North Korean IT Farm [DATE] Threat…" at bounding box center [782, 433] width 1419 height 99
click at [535, 168] on div "Sort By Severity severity ​" at bounding box center [782, 187] width 1419 height 53
drag, startPoint x: 1125, startPoint y: 310, endPoint x: 1419, endPoint y: 329, distance: 294.6
click at [1419, 329] on div "Dismissed - Moving this threat to Sentinel SIEM" at bounding box center [1274, 313] width 434 height 98
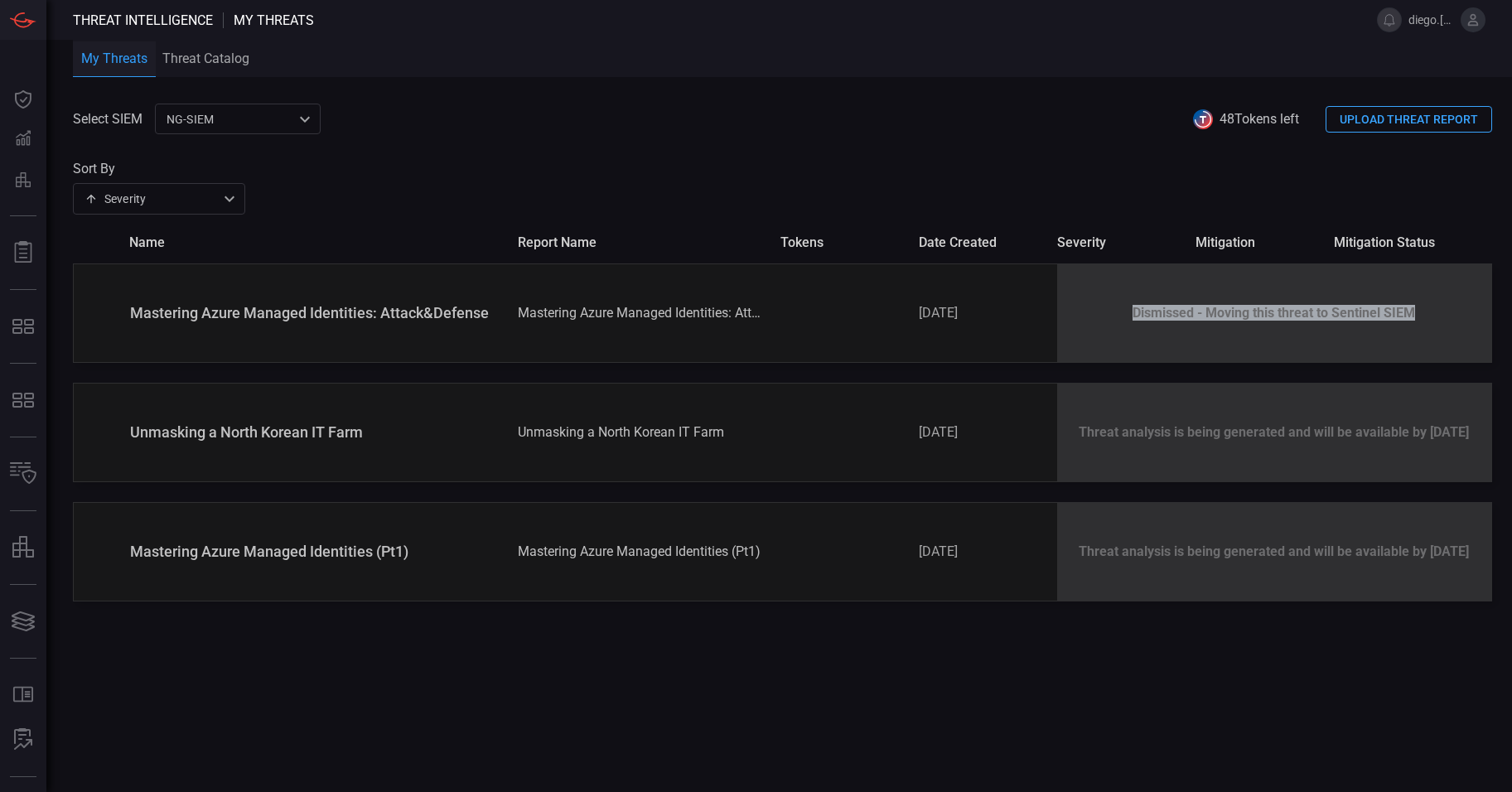
click at [246, 109] on div "NG-SIEM 5cf3354c-b0c8-4d47-b0cb-fd1e7ce3c487 ​" at bounding box center [237, 119] width 165 height 31
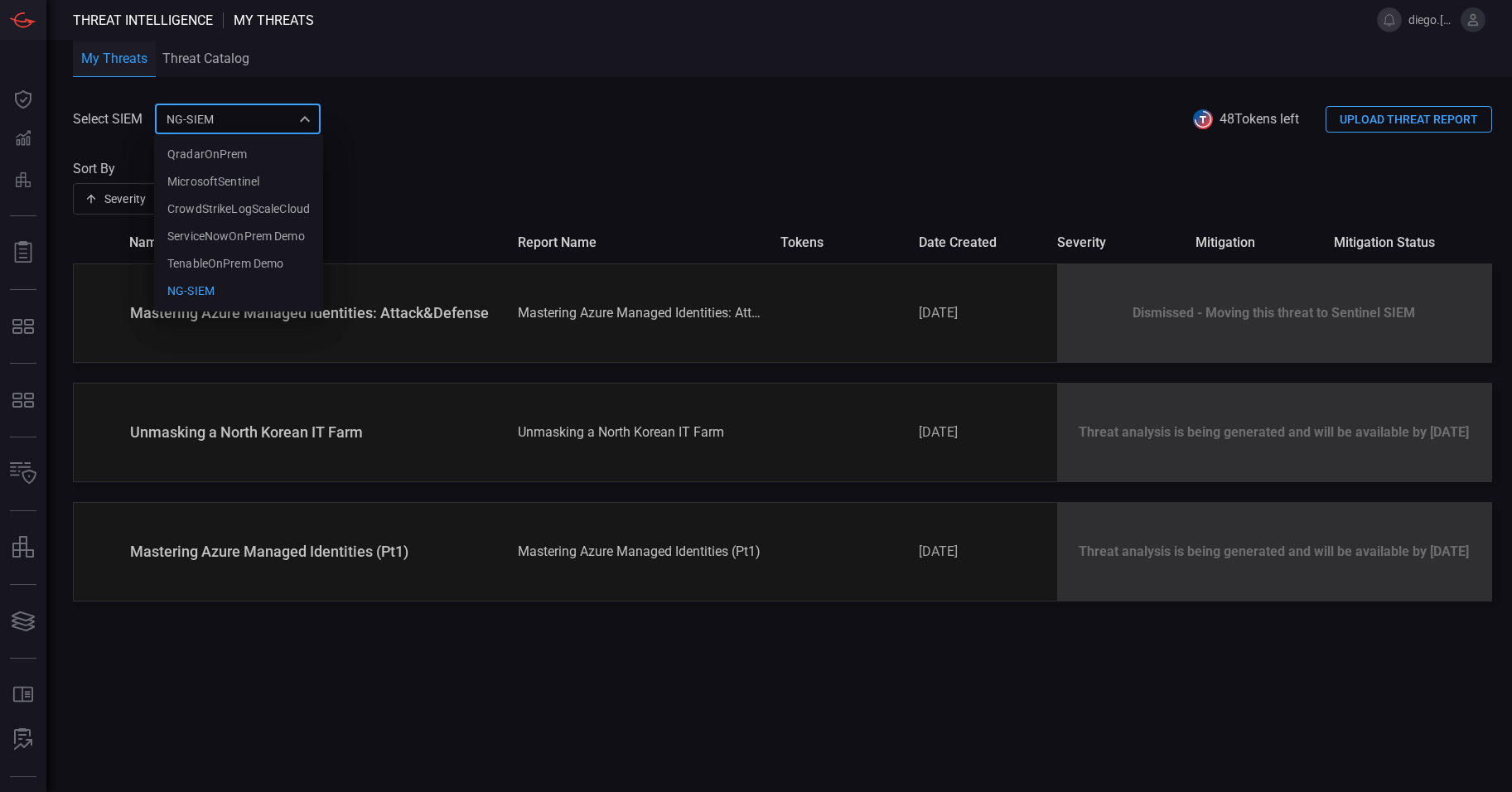
click at [644, 198] on div at bounding box center [756, 396] width 1512 height 792
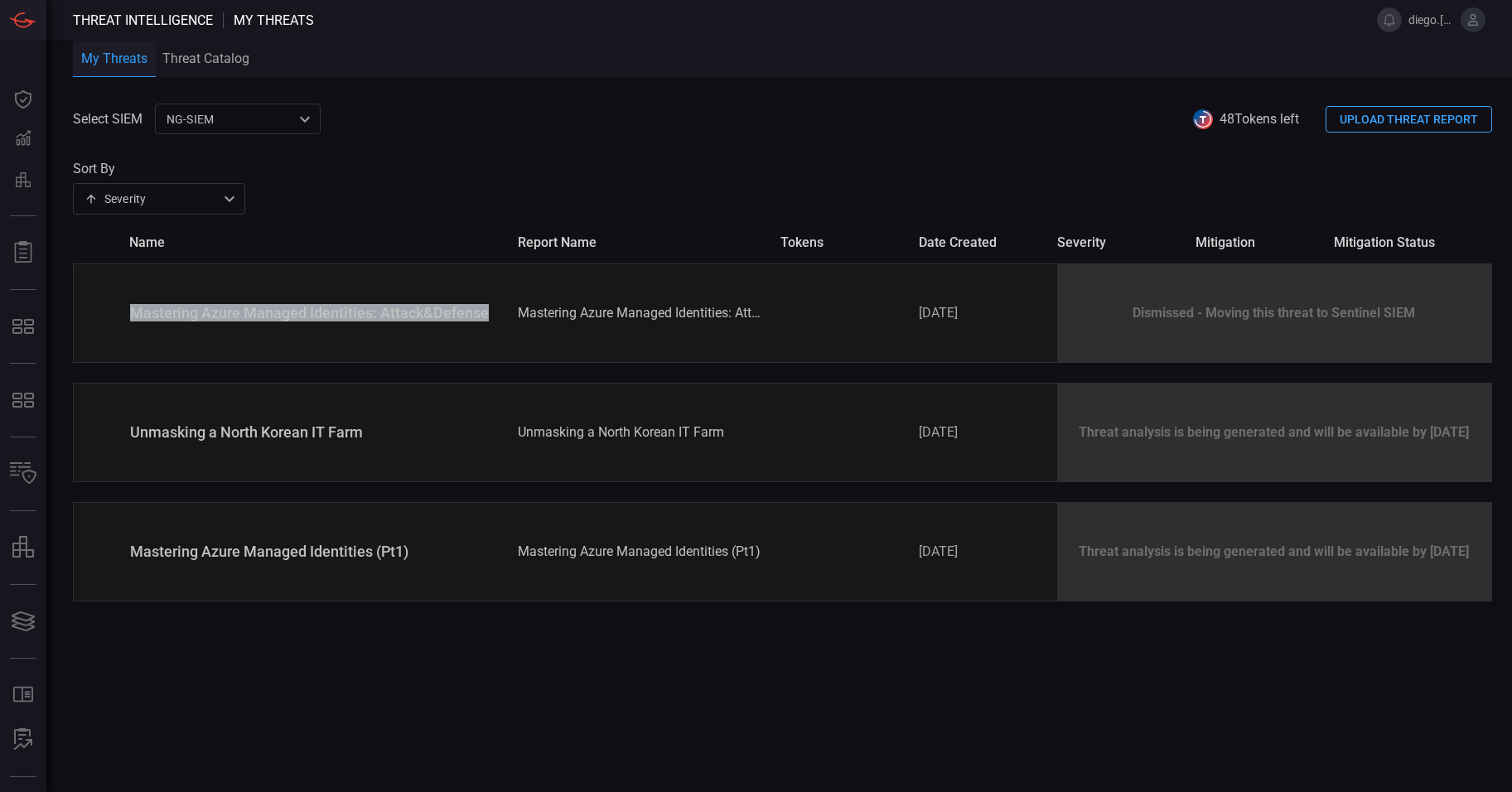
drag, startPoint x: 497, startPoint y: 312, endPoint x: 124, endPoint y: 276, distance: 374.7
click at [124, 276] on div "Mastering Azure Managed Identities: Attack&Defense Mastering Azure Managed Iden…" at bounding box center [782, 313] width 1419 height 99
click at [464, 221] on span at bounding box center [782, 225] width 1419 height 20
click at [266, 132] on div "NG-SIEM 5cf3354c-b0c8-4d47-b0cb-fd1e7ce3c487 ​" at bounding box center [237, 119] width 165 height 31
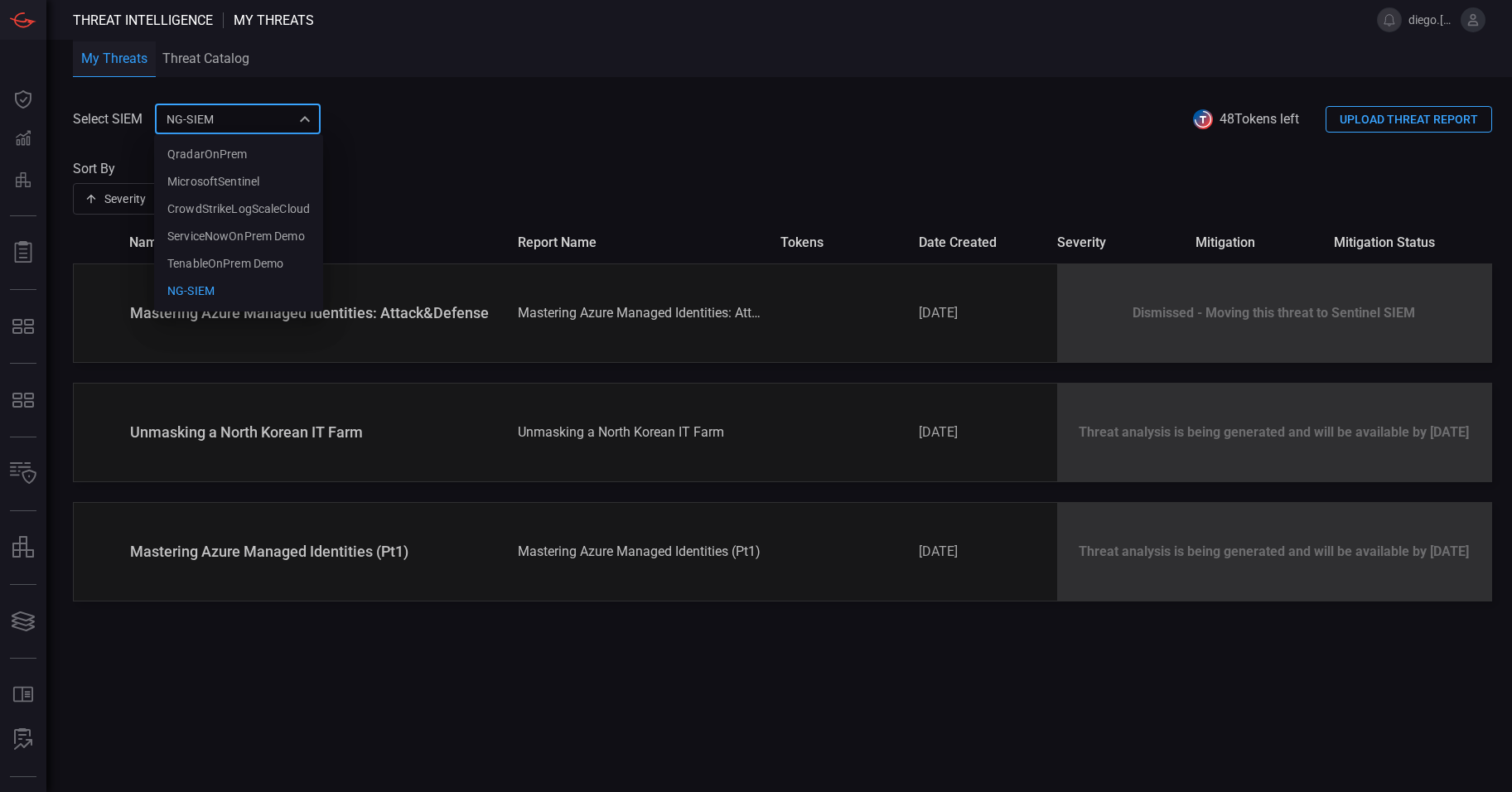
click at [1123, 688] on div at bounding box center [756, 396] width 1512 height 792
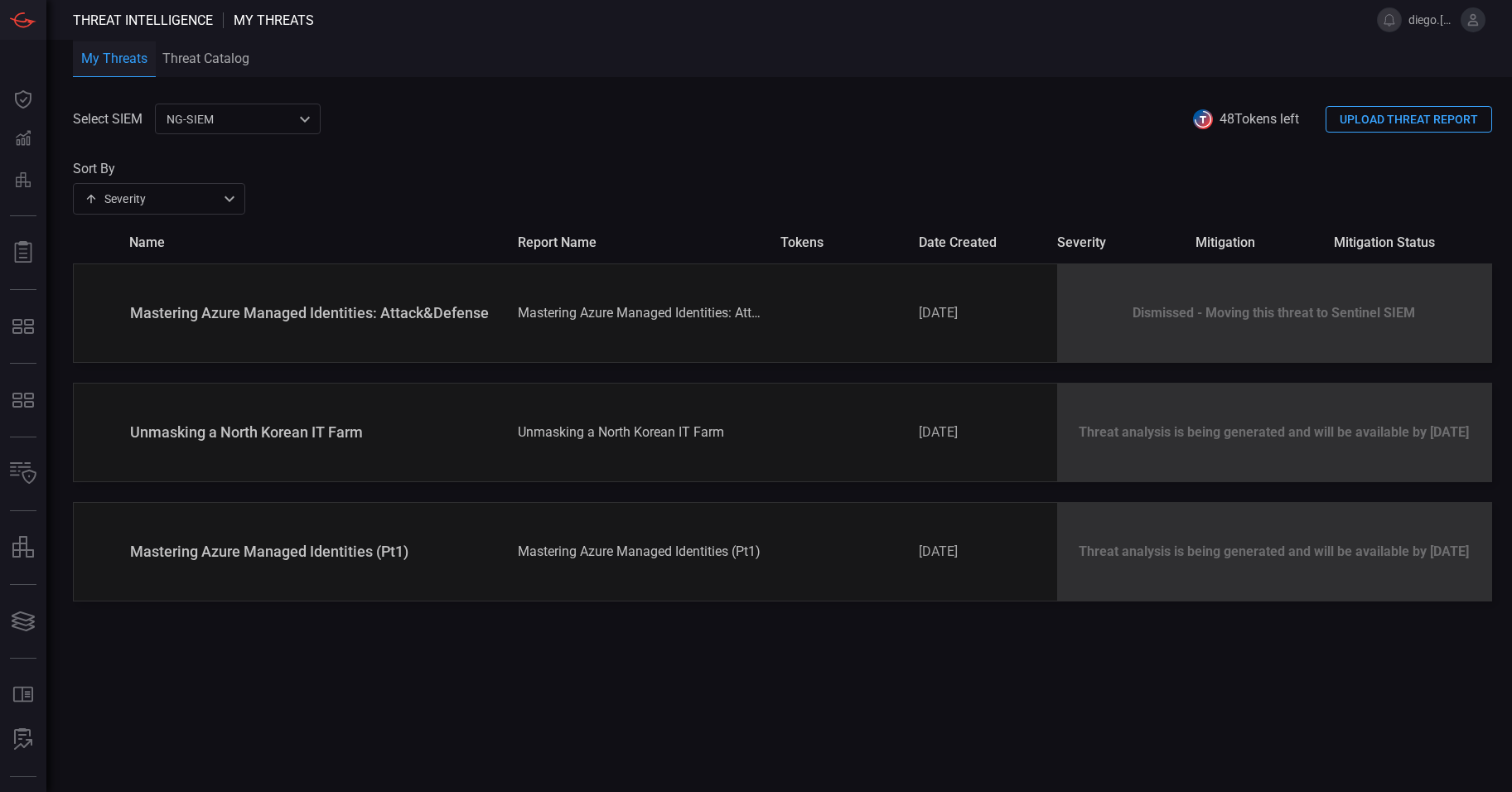
drag, startPoint x: 1485, startPoint y: 433, endPoint x: 1411, endPoint y: 440, distance: 74.3
click at [1411, 440] on div "Threat analysis is being generated and will be available by [DATE]" at bounding box center [1274, 433] width 434 height 98
drag, startPoint x: 1411, startPoint y: 440, endPoint x: 1420, endPoint y: 564, distance: 124.3
click at [1420, 564] on div "Threat analysis is being generated and will be available by [DATE]" at bounding box center [1274, 552] width 434 height 98
drag, startPoint x: 1420, startPoint y: 564, endPoint x: 1434, endPoint y: 668, distance: 104.9
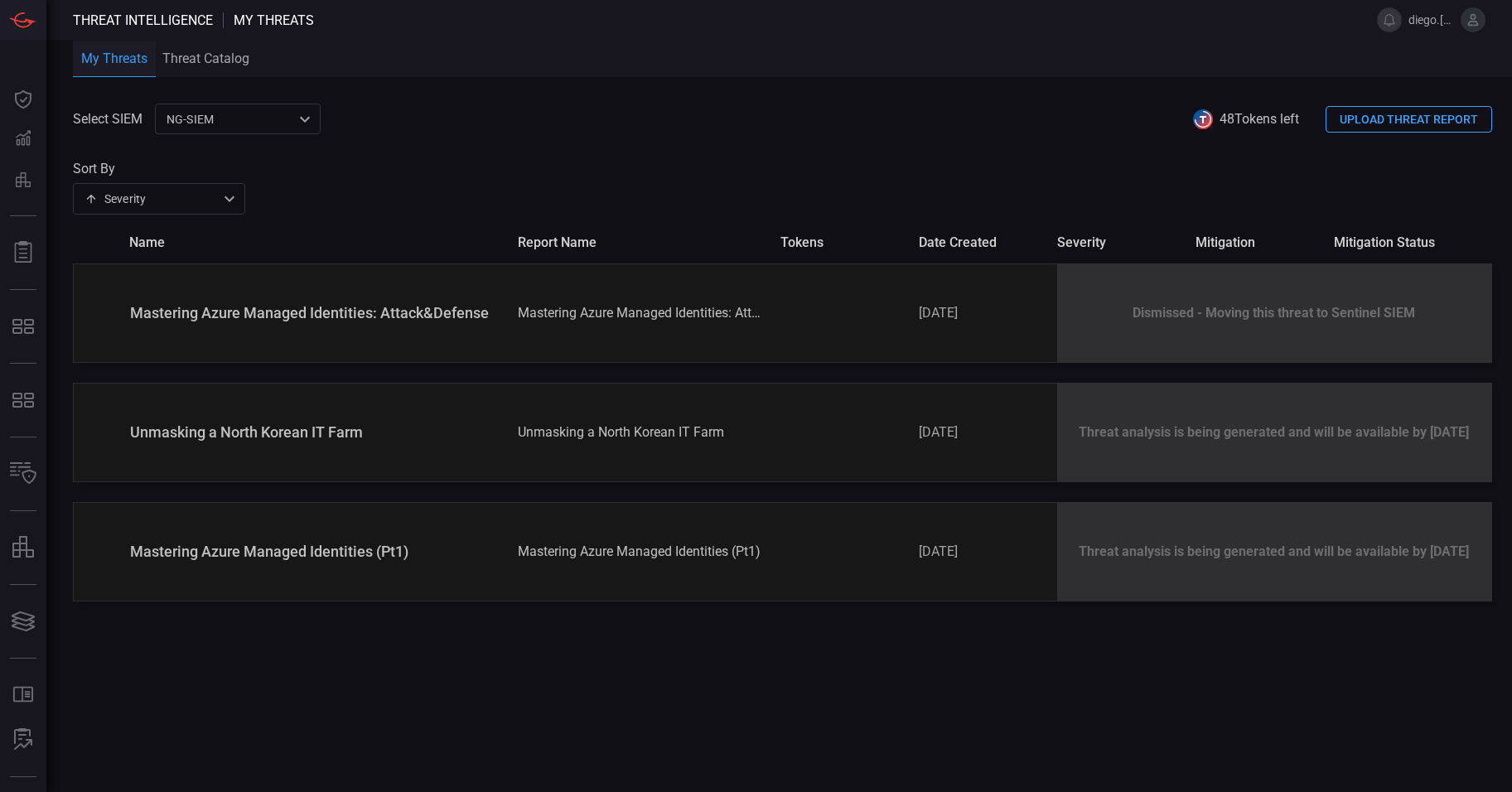
click at [1434, 668] on div "Select SIEM NG-SIEM 5cf3354c-b0c8-4d47-b0cb-fd1e7ce3c487 ​ 48 Tokens left UPLOA…" at bounding box center [792, 448] width 1439 height 688
click at [291, 107] on div "NG-SIEM 5cf3354c-b0c8-4d47-b0cb-fd1e7ce3c487 ​" at bounding box center [237, 119] width 165 height 31
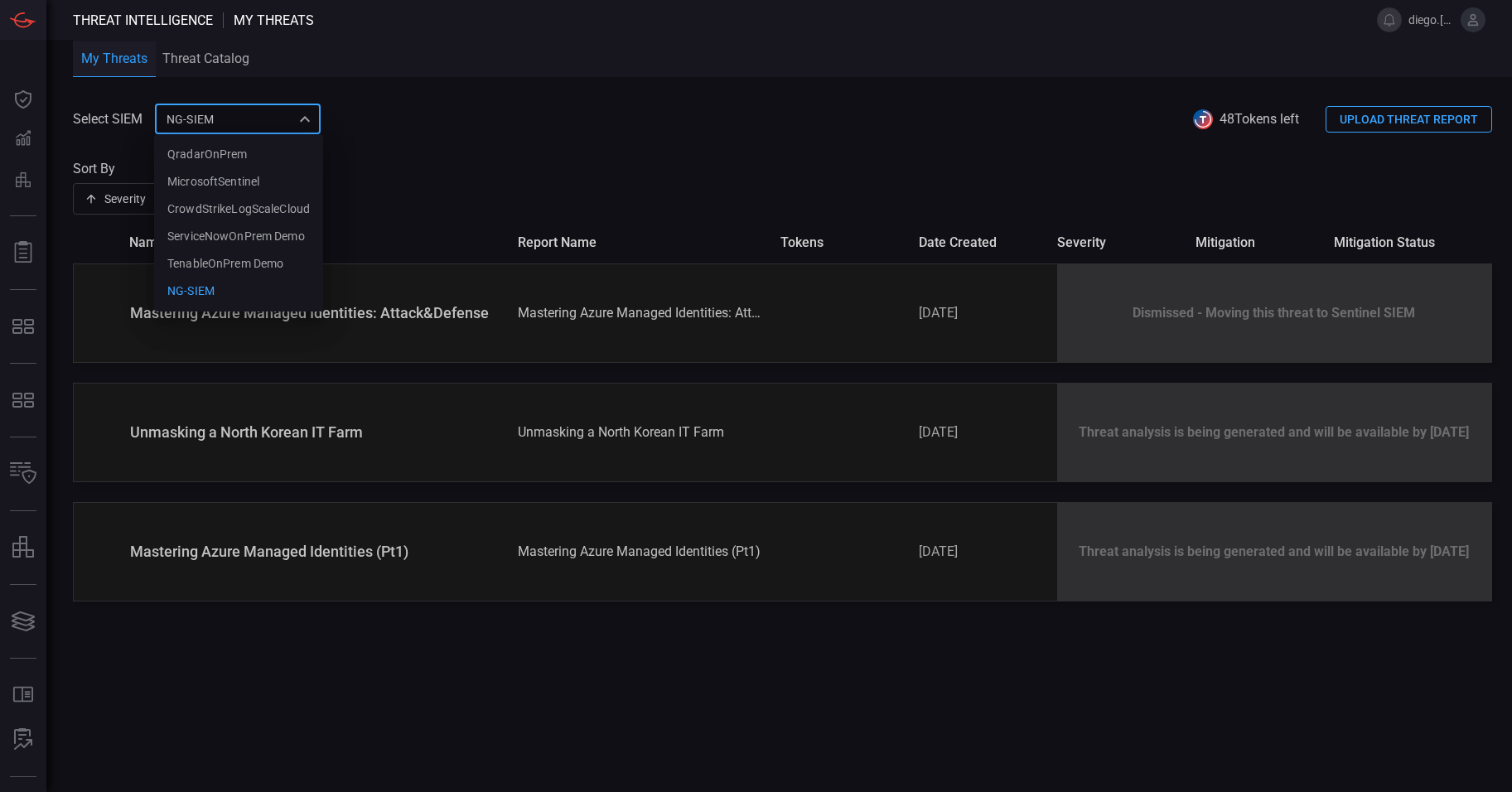
click at [1199, 178] on div at bounding box center [756, 396] width 1512 height 792
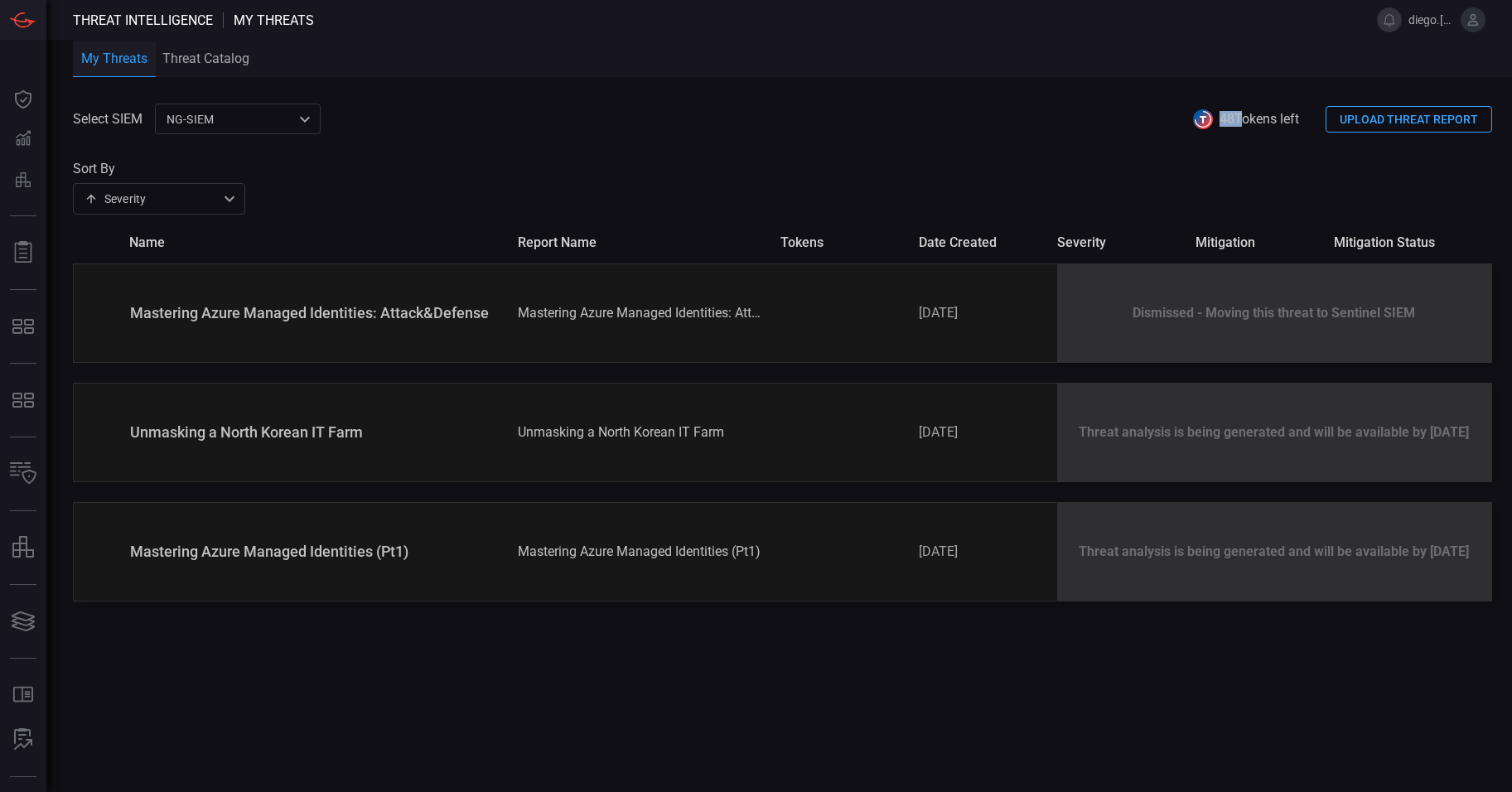
drag, startPoint x: 1219, startPoint y: 116, endPoint x: 1235, endPoint y: 121, distance: 16.8
click at [1235, 121] on span "48 Tokens left" at bounding box center [1259, 118] width 79 height 15
drag, startPoint x: 1235, startPoint y: 121, endPoint x: 1134, endPoint y: 199, distance: 127.6
click at [1134, 199] on div "Sort By Severity severity ​" at bounding box center [782, 187] width 1419 height 53
click at [304, 113] on div "NG-SIEM 5cf3354c-b0c8-4d47-b0cb-fd1e7ce3c487 ​" at bounding box center [237, 119] width 165 height 31
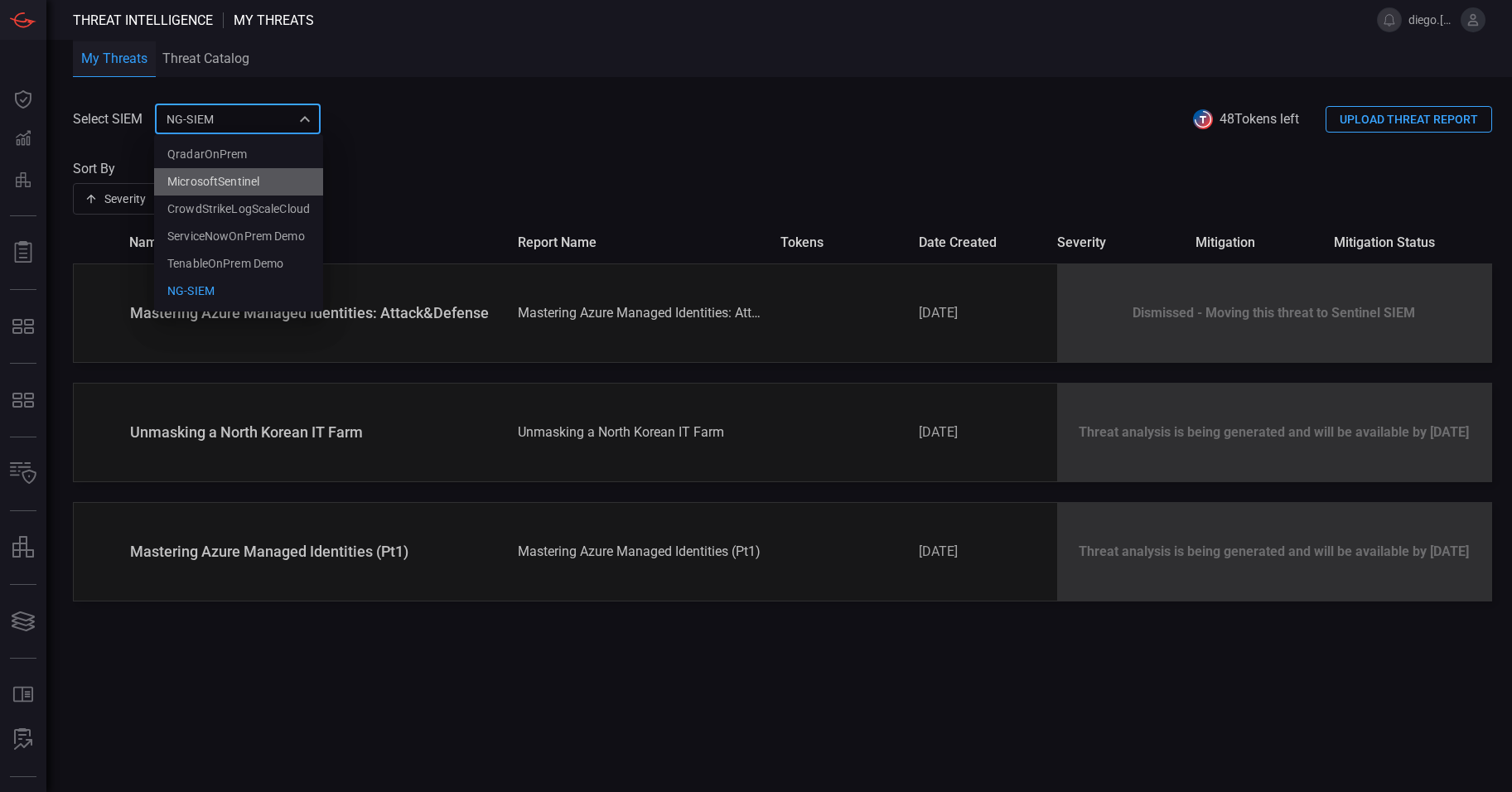
click at [263, 180] on li "MicrosoftSentinel" at bounding box center [238, 182] width 169 height 27
